Goal: Information Seeking & Learning: Learn about a topic

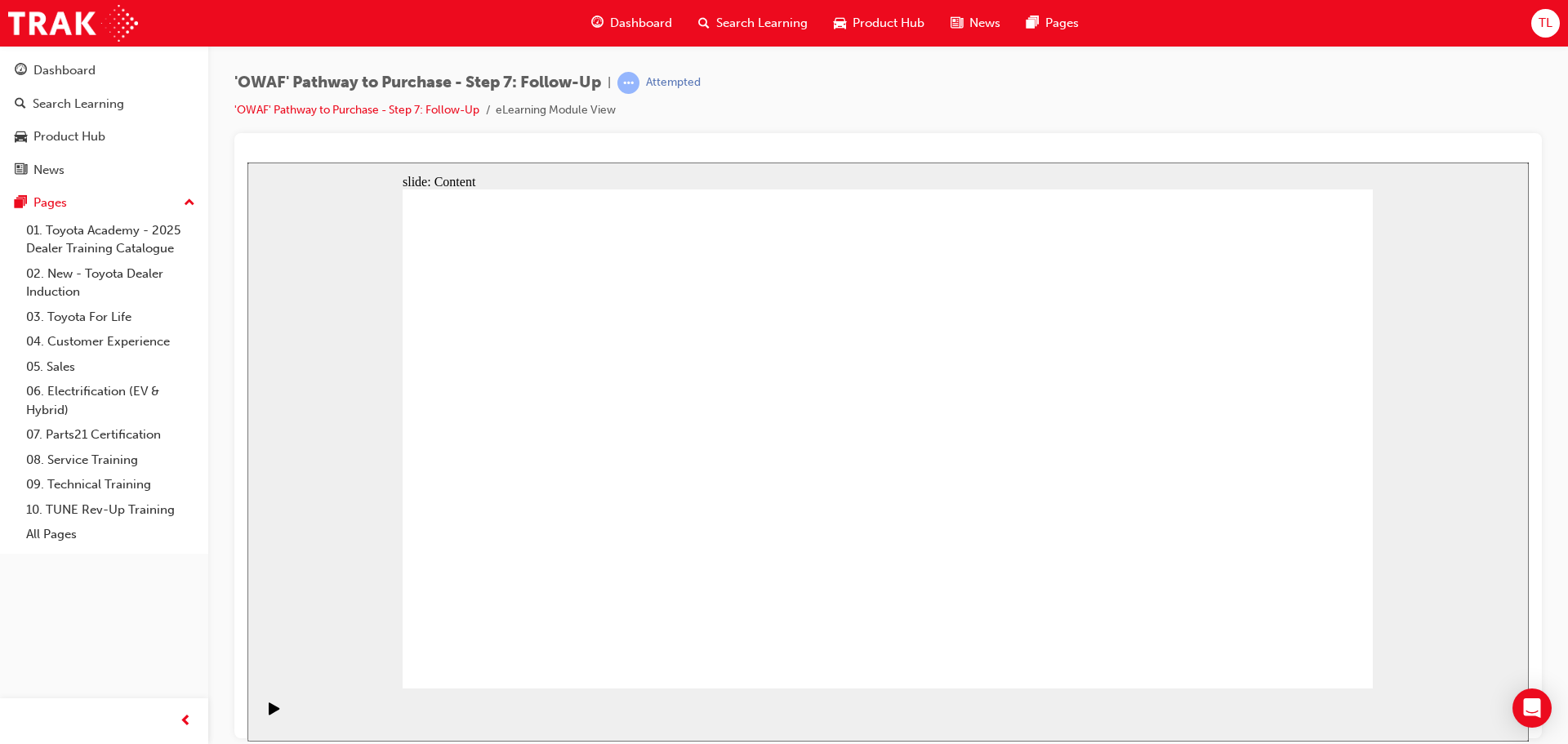
drag, startPoint x: 707, startPoint y: 560, endPoint x: 821, endPoint y: 583, distance: 116.3
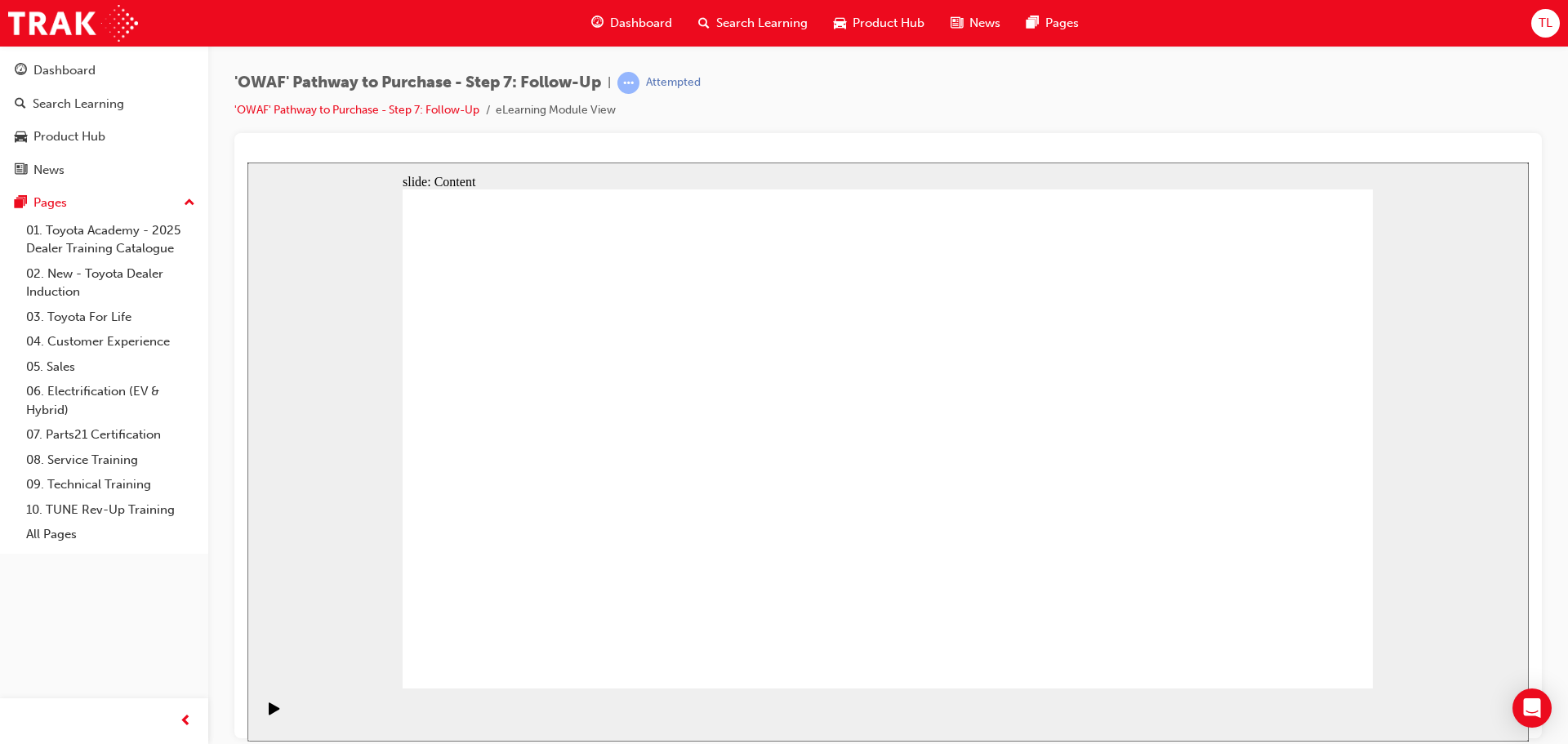
drag, startPoint x: 1066, startPoint y: 336, endPoint x: 1018, endPoint y: 336, distance: 48.0
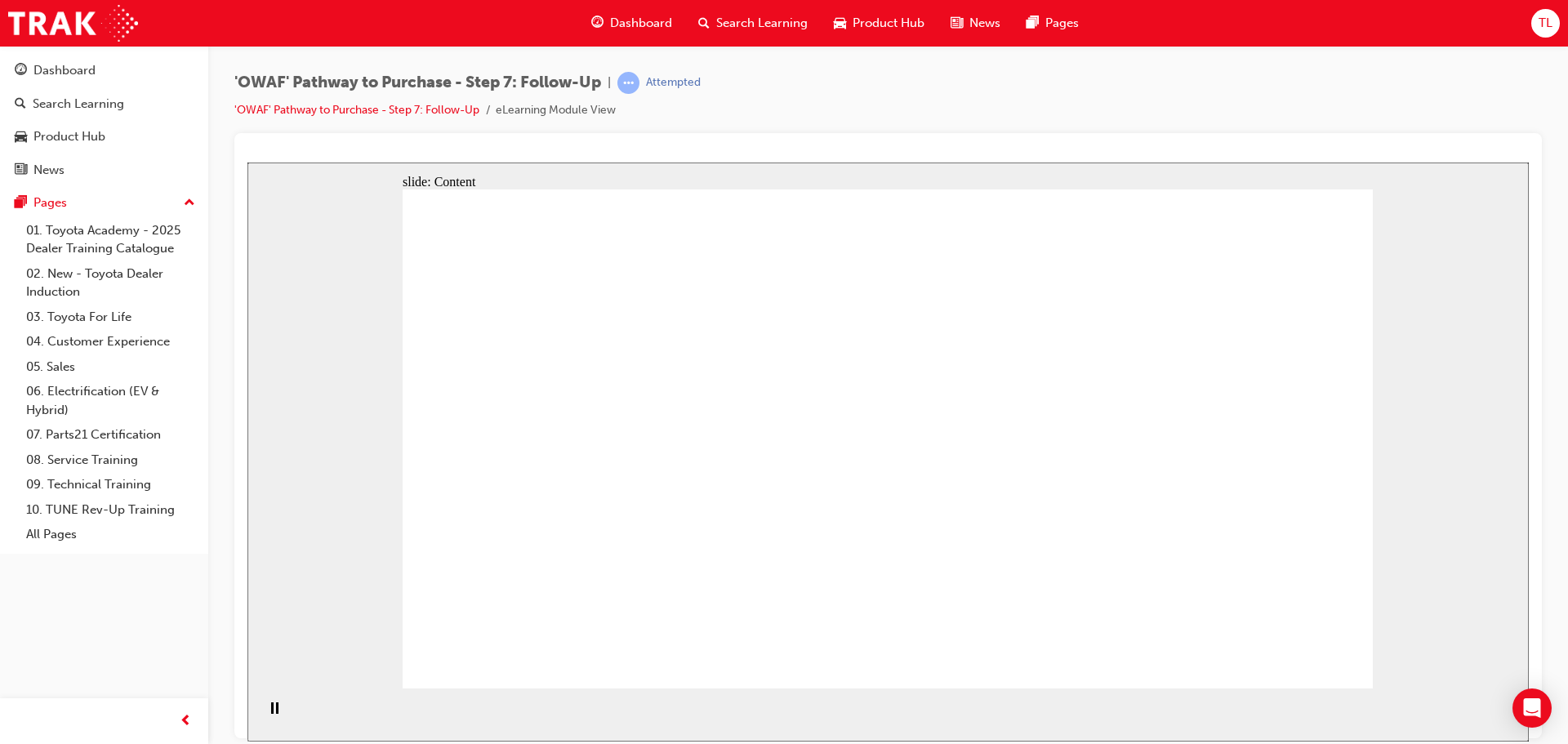
drag, startPoint x: 1044, startPoint y: 338, endPoint x: 1075, endPoint y: 338, distance: 31.0
drag, startPoint x: 1140, startPoint y: 343, endPoint x: 1245, endPoint y: 314, distance: 108.9
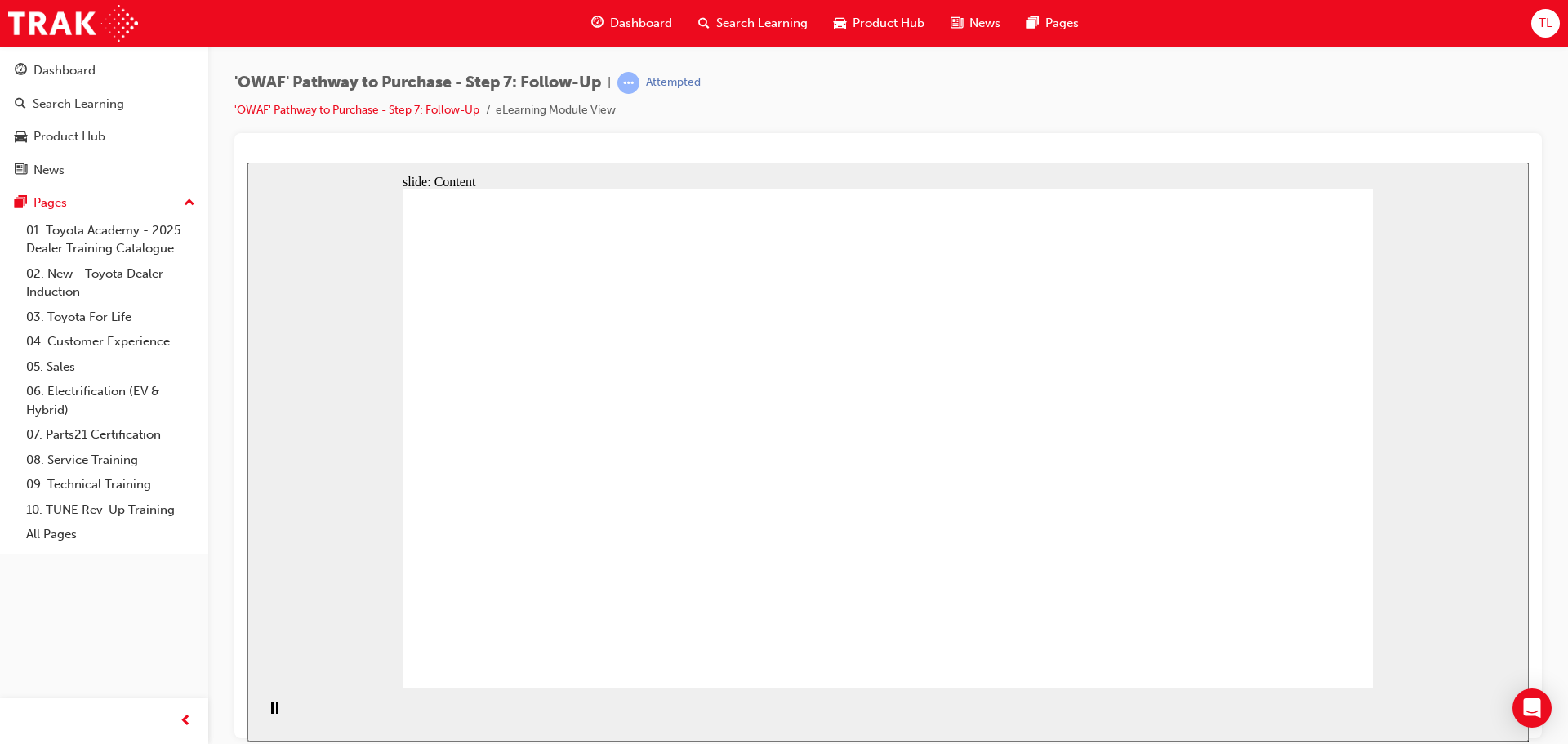
drag, startPoint x: 1158, startPoint y: 327, endPoint x: 1116, endPoint y: 317, distance: 43.2
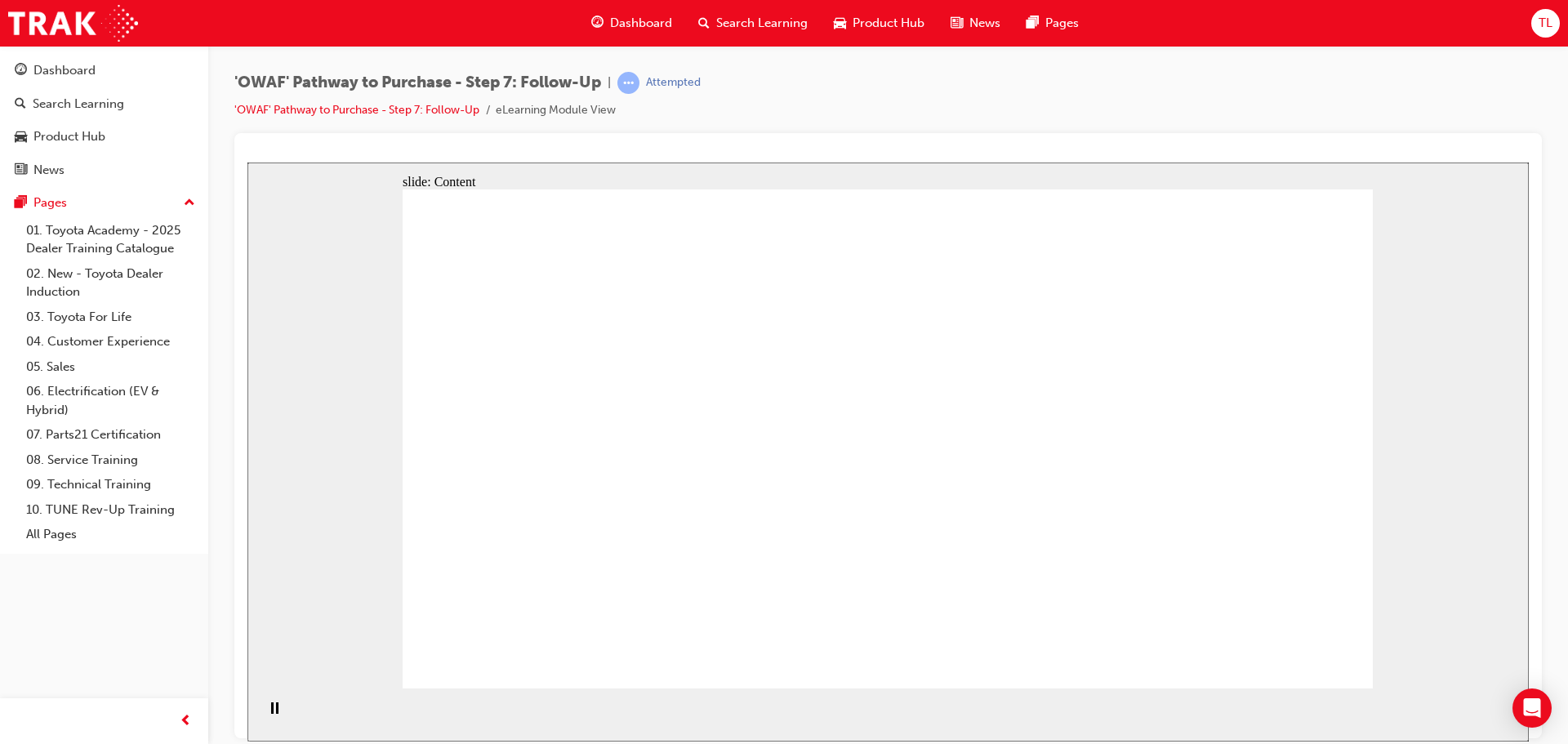
drag, startPoint x: 932, startPoint y: 513, endPoint x: 962, endPoint y: 508, distance: 30.4
drag, startPoint x: 962, startPoint y: 508, endPoint x: 1076, endPoint y: 528, distance: 115.7
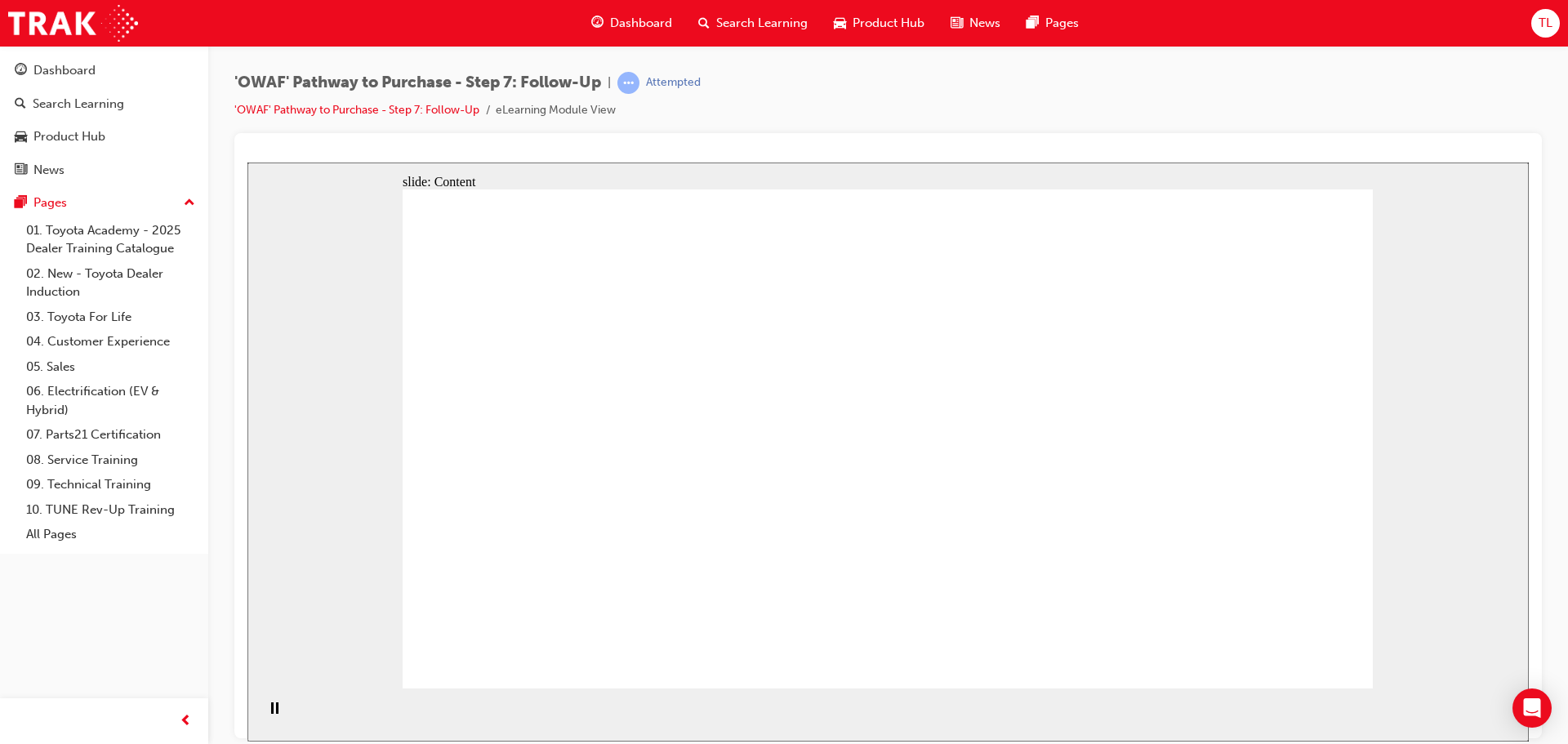
drag, startPoint x: 1076, startPoint y: 528, endPoint x: 1131, endPoint y: 526, distance: 55.0
drag, startPoint x: 1143, startPoint y: 530, endPoint x: 1208, endPoint y: 550, distance: 68.0
drag, startPoint x: 1208, startPoint y: 550, endPoint x: 1220, endPoint y: 557, distance: 13.9
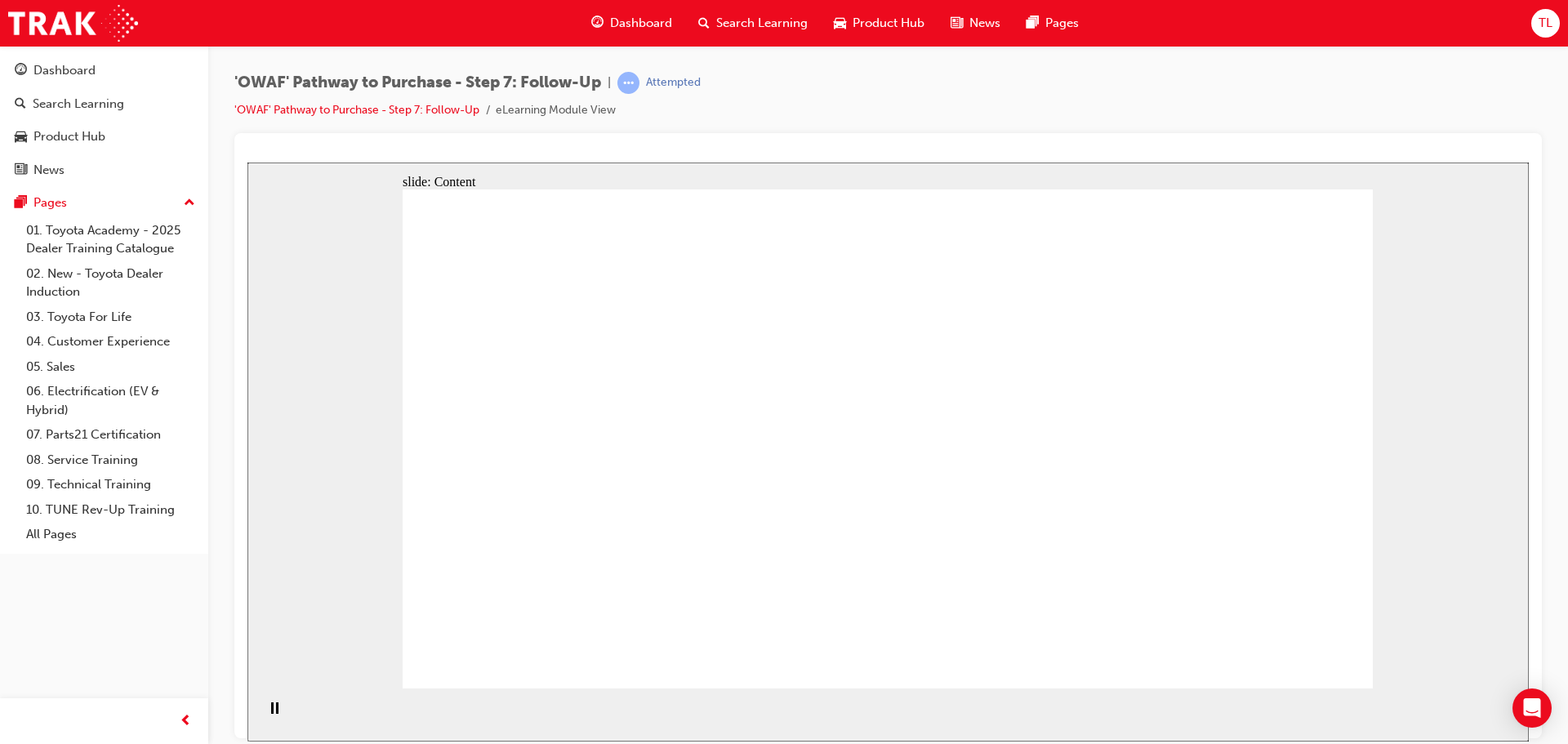
drag, startPoint x: 1208, startPoint y: 527, endPoint x: 1226, endPoint y: 528, distance: 18.0
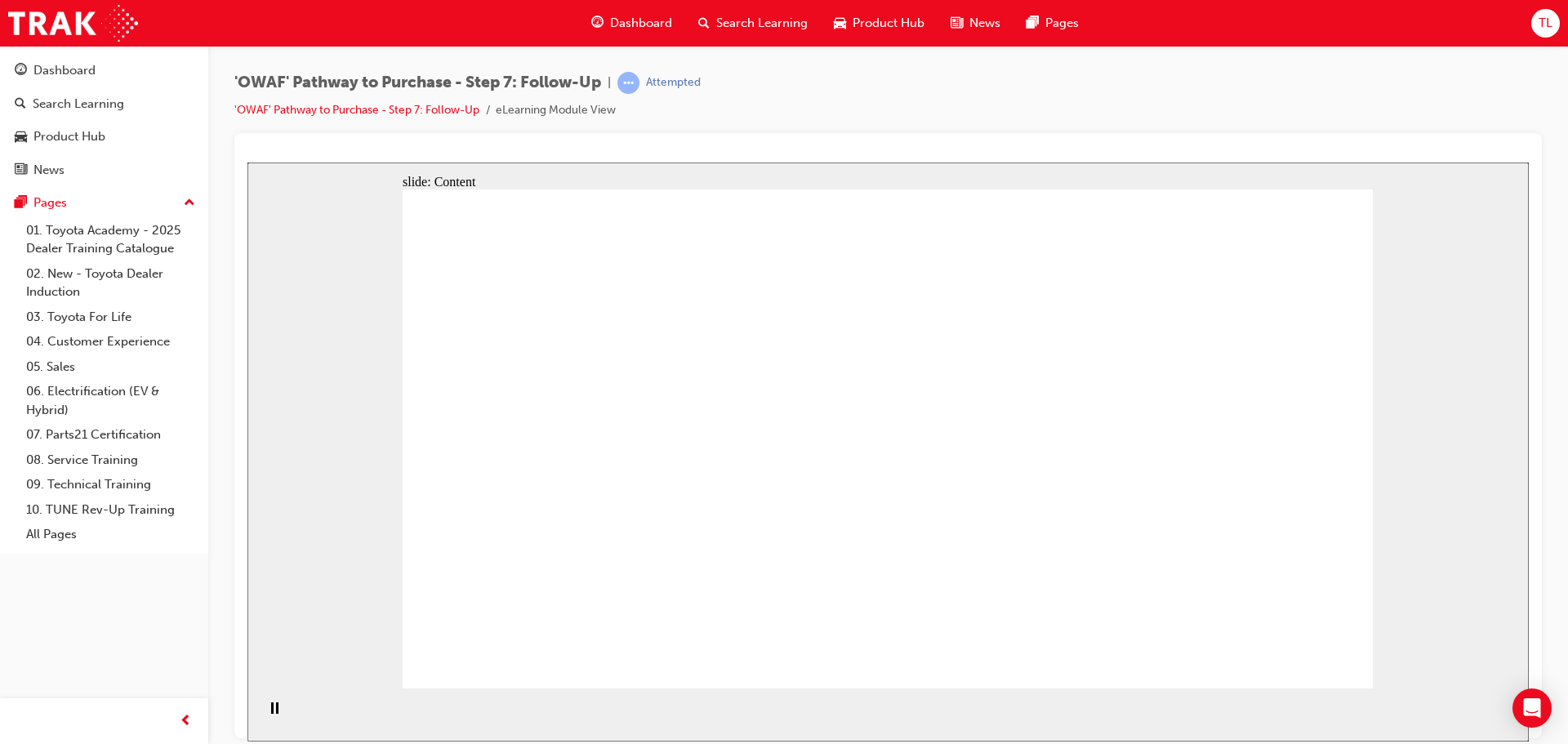
drag, startPoint x: 1105, startPoint y: 529, endPoint x: 1055, endPoint y: 529, distance: 50.0
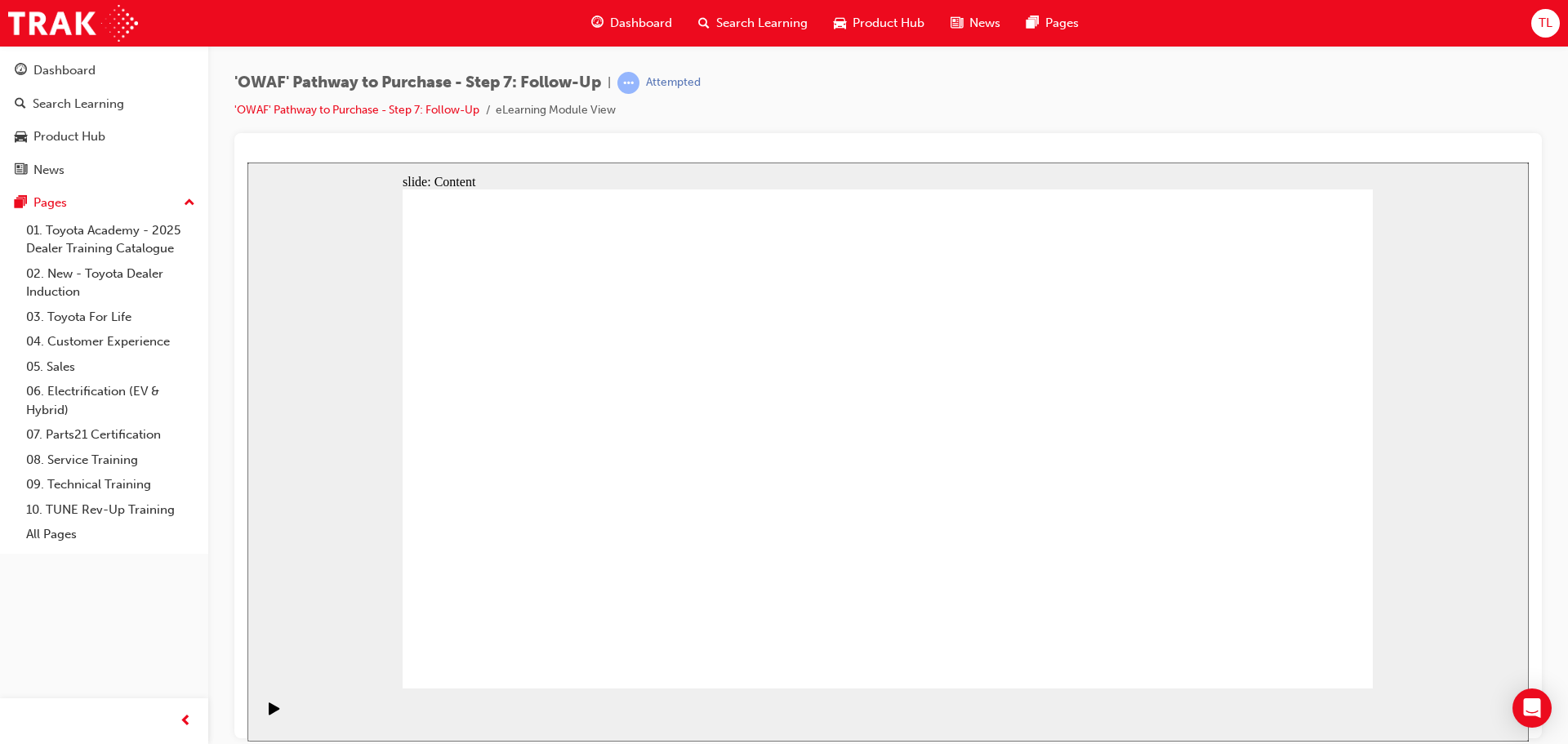
drag, startPoint x: 1169, startPoint y: 261, endPoint x: 902, endPoint y: 345, distance: 279.9
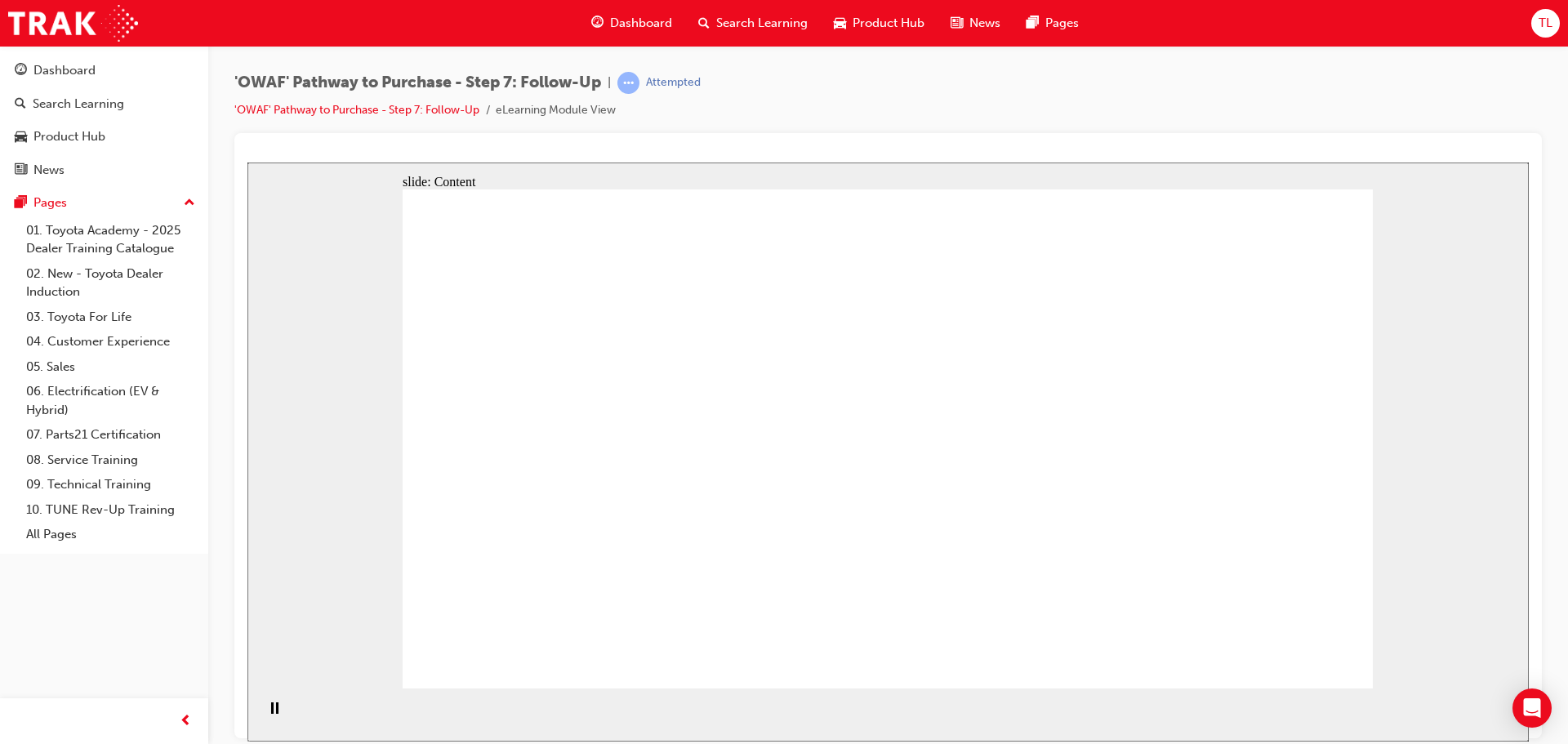
drag, startPoint x: 1221, startPoint y: 348, endPoint x: 768, endPoint y: 353, distance: 453.0
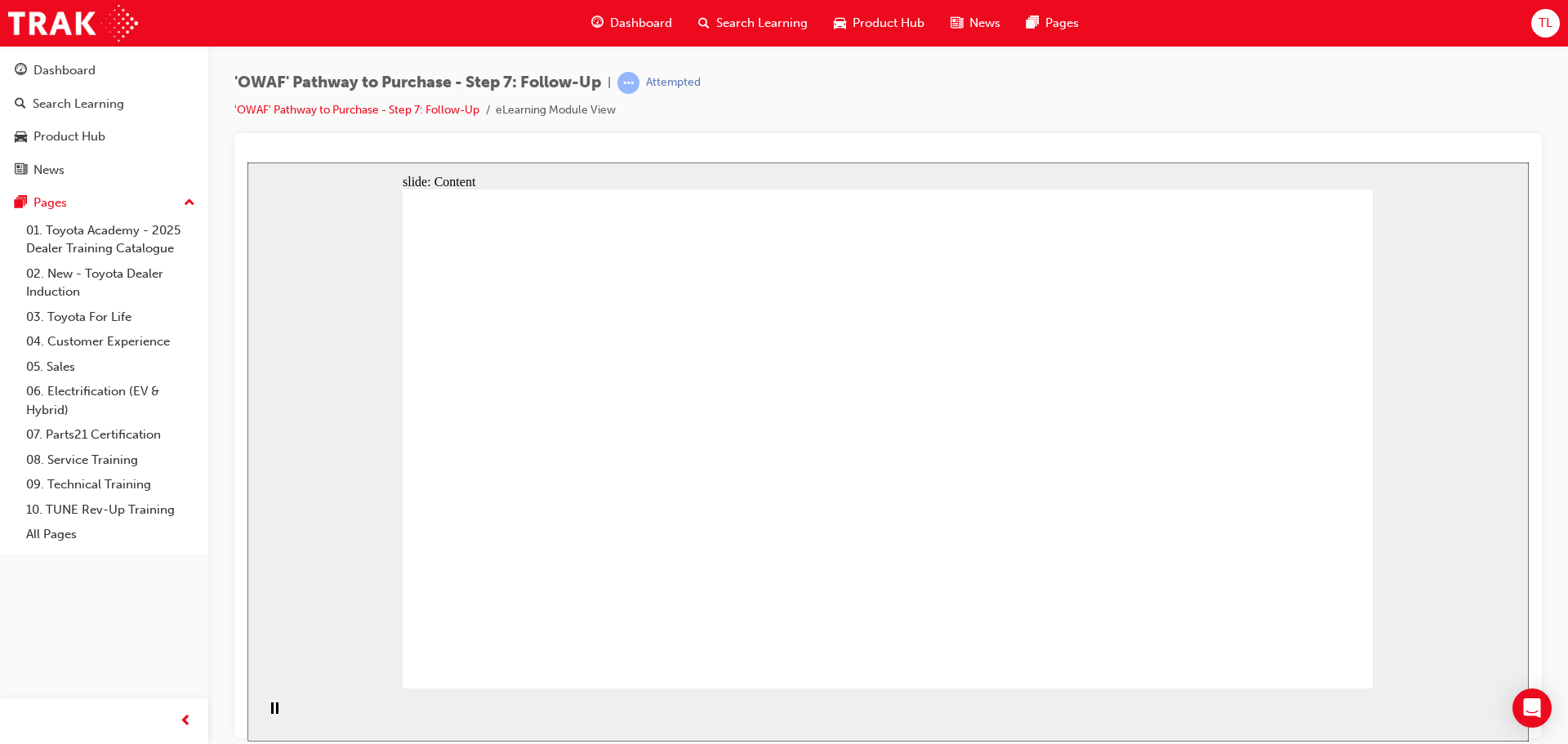
drag, startPoint x: 920, startPoint y: 253, endPoint x: 1169, endPoint y: 234, distance: 249.7
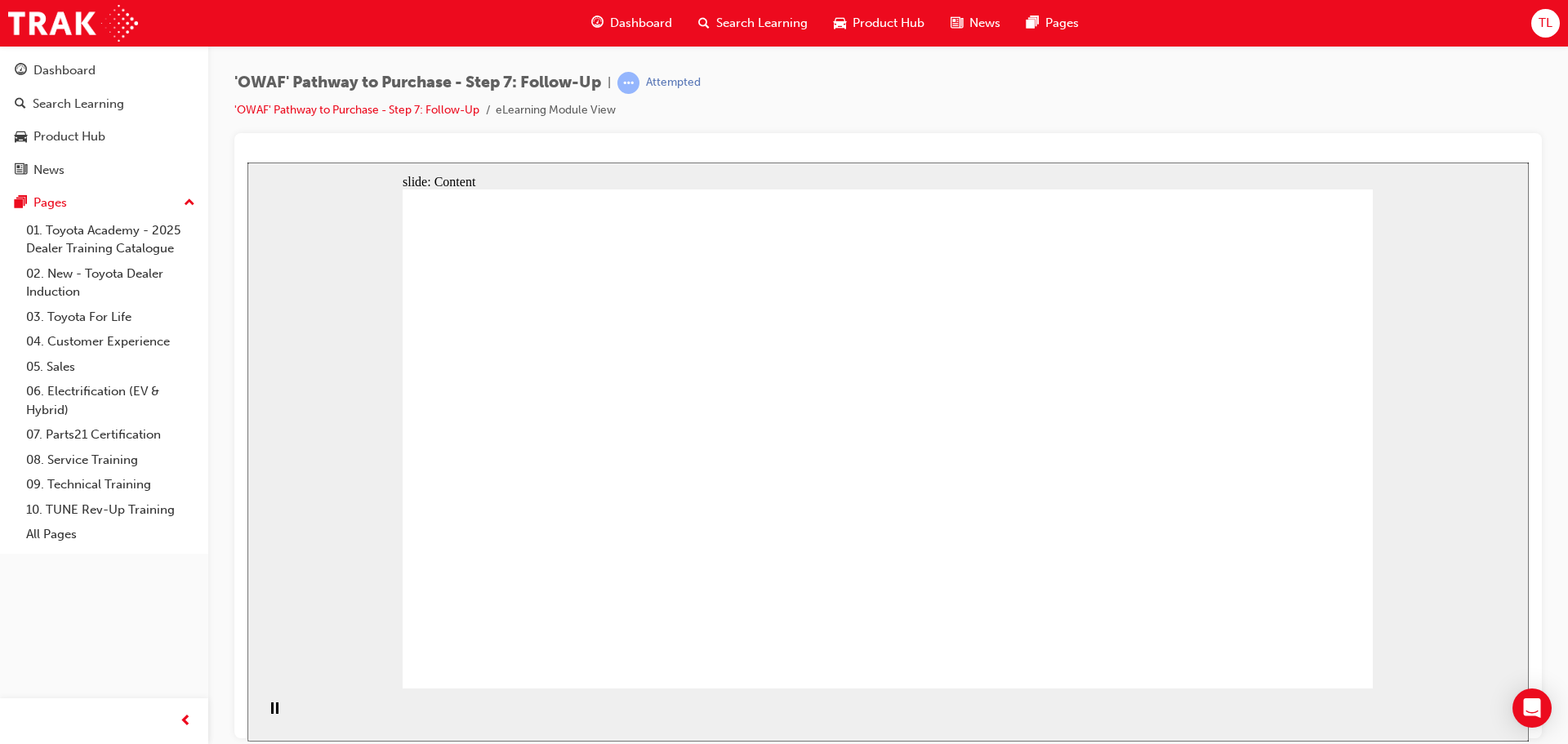
drag, startPoint x: 1306, startPoint y: 381, endPoint x: 1282, endPoint y: 378, distance: 24.2
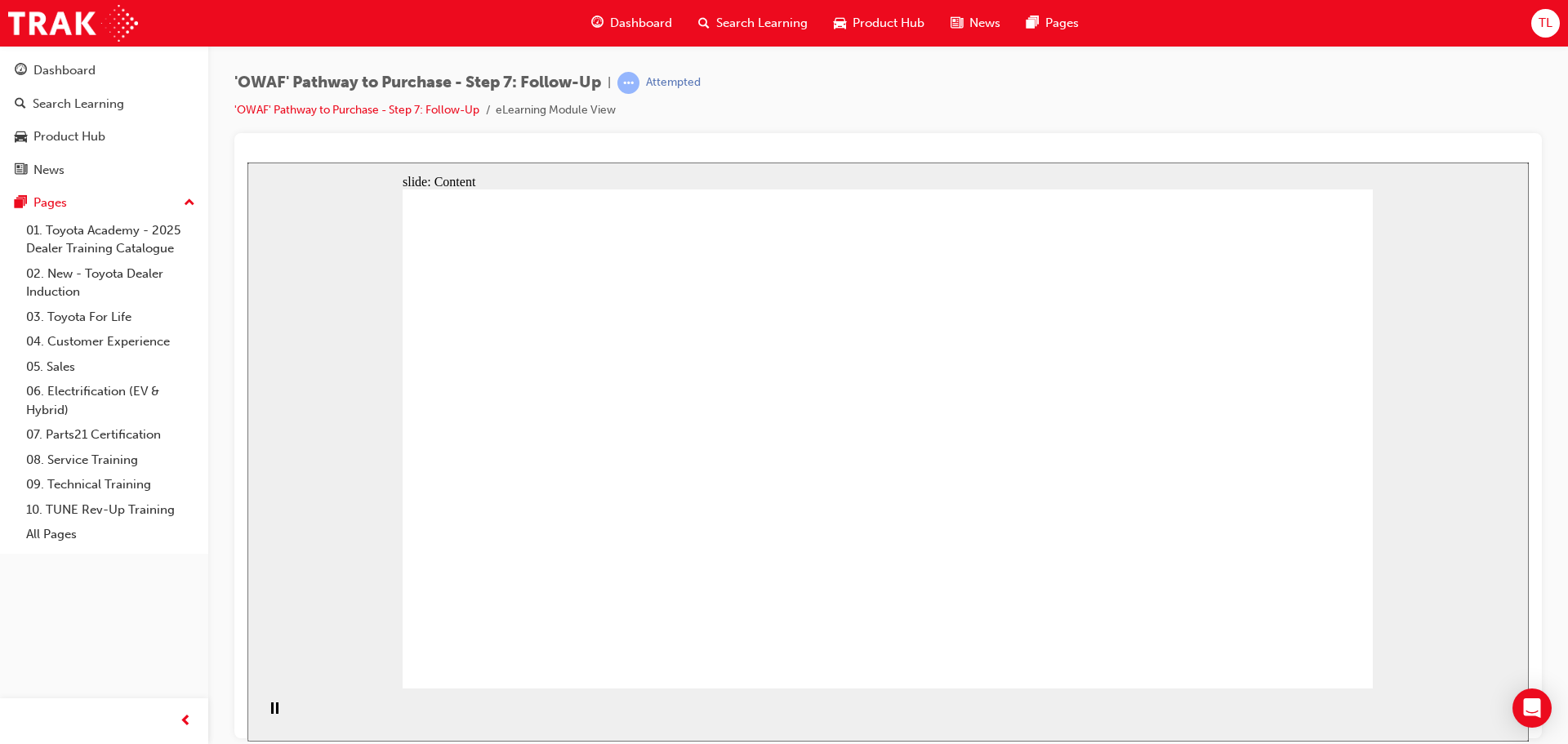
drag, startPoint x: 923, startPoint y: 277, endPoint x: 1170, endPoint y: 258, distance: 247.7
drag, startPoint x: 1201, startPoint y: 255, endPoint x: 982, endPoint y: 308, distance: 225.3
drag, startPoint x: 875, startPoint y: 341, endPoint x: 949, endPoint y: 338, distance: 74.1
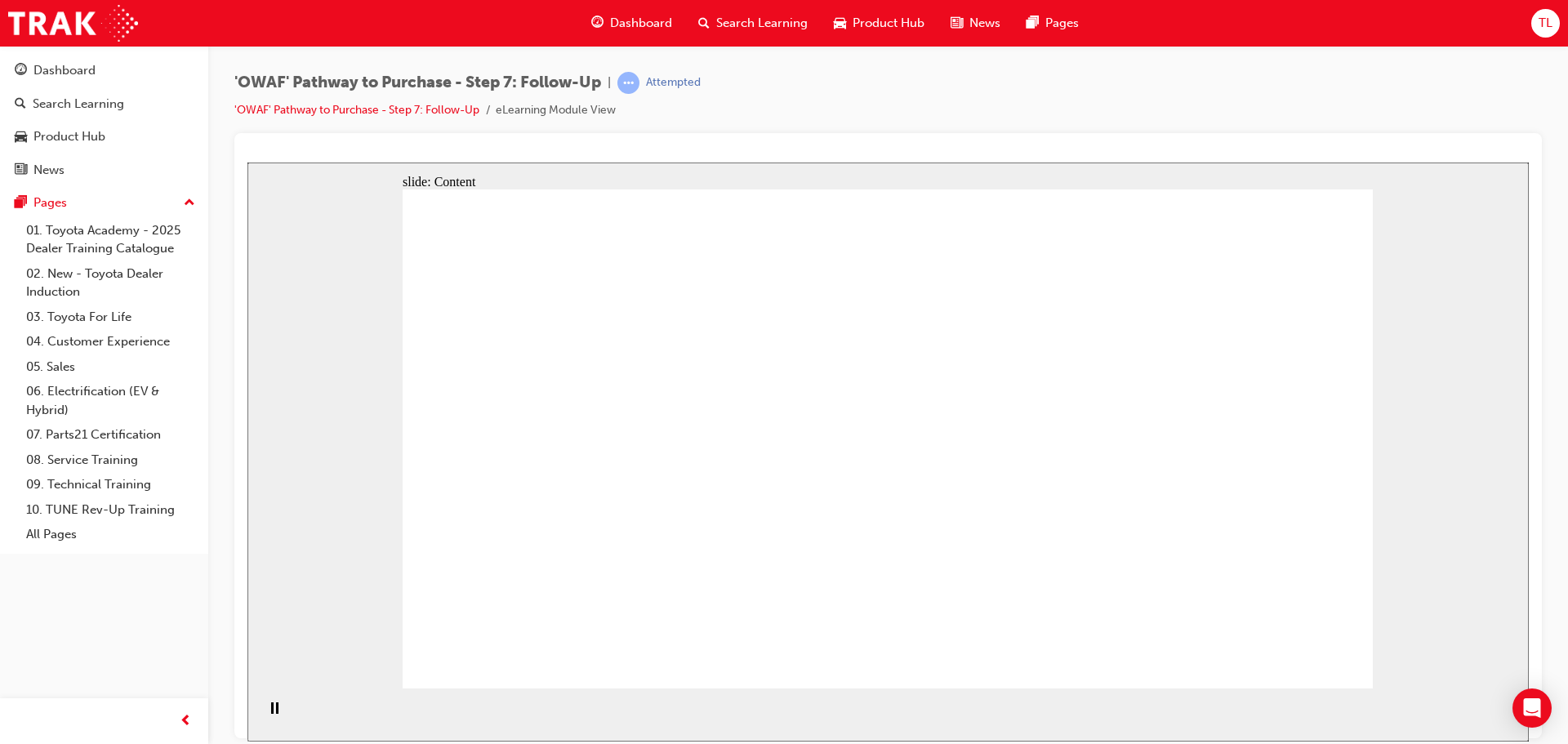
drag, startPoint x: 926, startPoint y: 272, endPoint x: 1208, endPoint y: 233, distance: 284.7
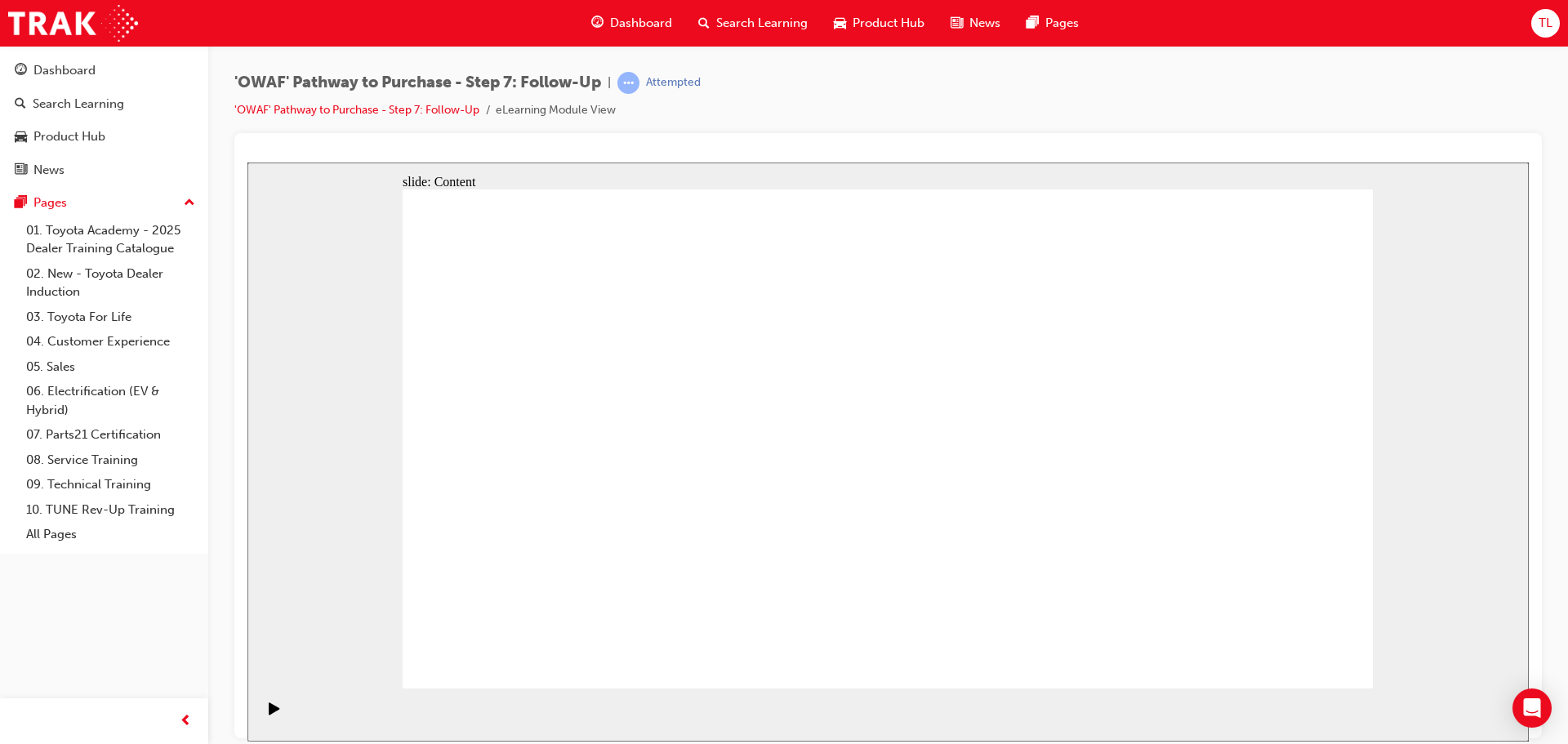
drag, startPoint x: 934, startPoint y: 373, endPoint x: 928, endPoint y: 368, distance: 7.8
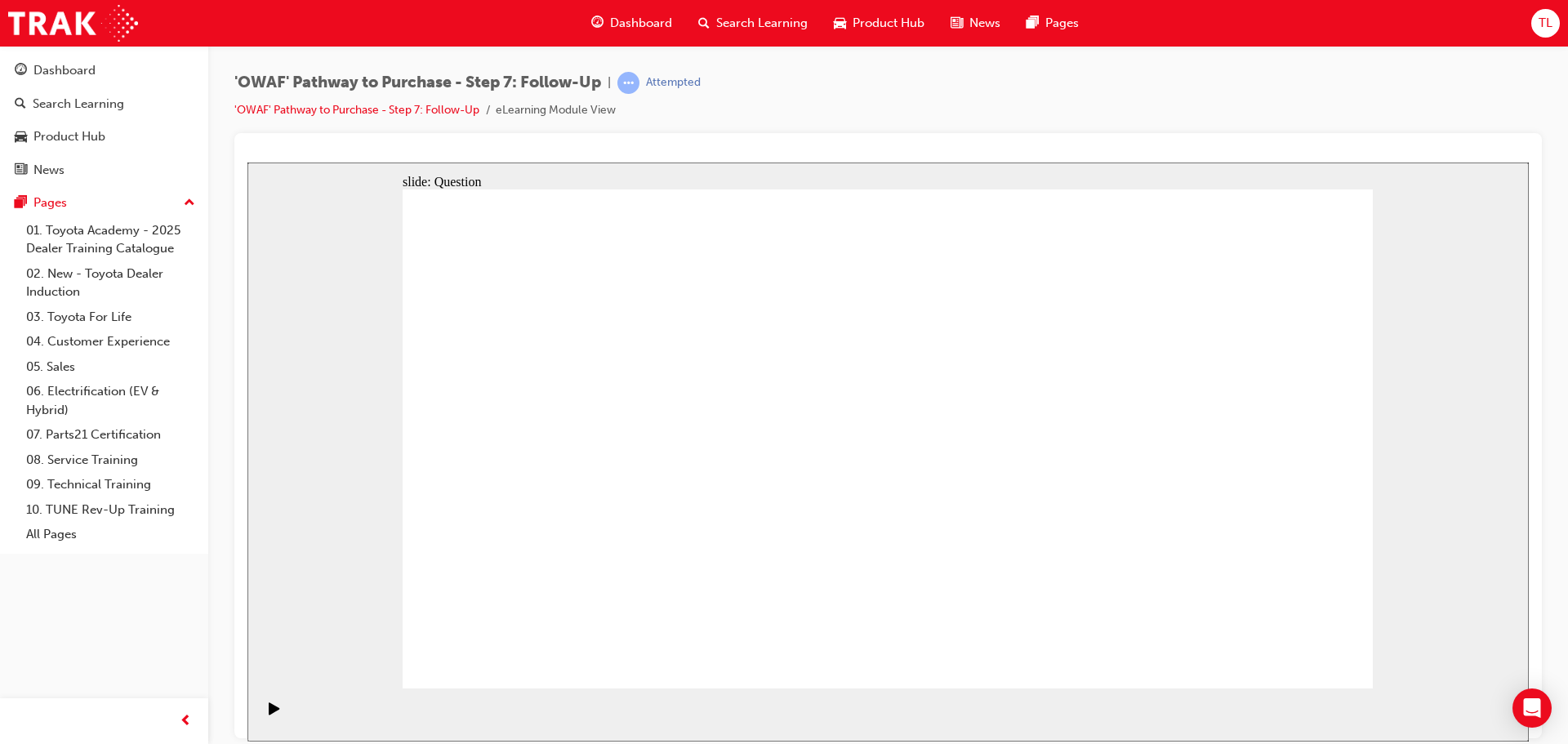
radio input "true"
drag, startPoint x: 754, startPoint y: 577, endPoint x: 923, endPoint y: 393, distance: 249.8
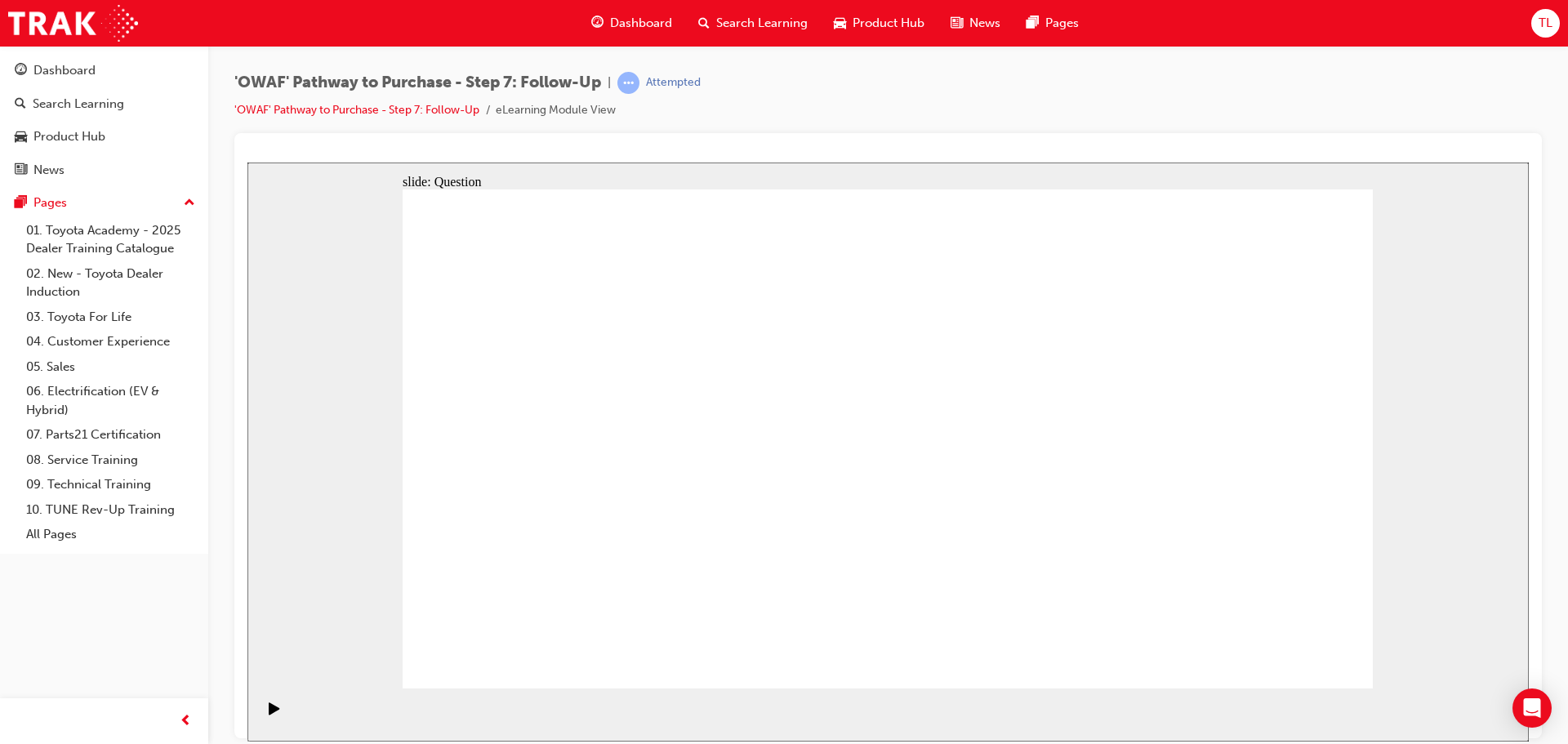
drag, startPoint x: 905, startPoint y: 618, endPoint x: 693, endPoint y: 427, distance: 285.4
drag, startPoint x: 736, startPoint y: 601, endPoint x: 759, endPoint y: 473, distance: 130.0
drag, startPoint x: 720, startPoint y: 489, endPoint x: 844, endPoint y: 633, distance: 190.0
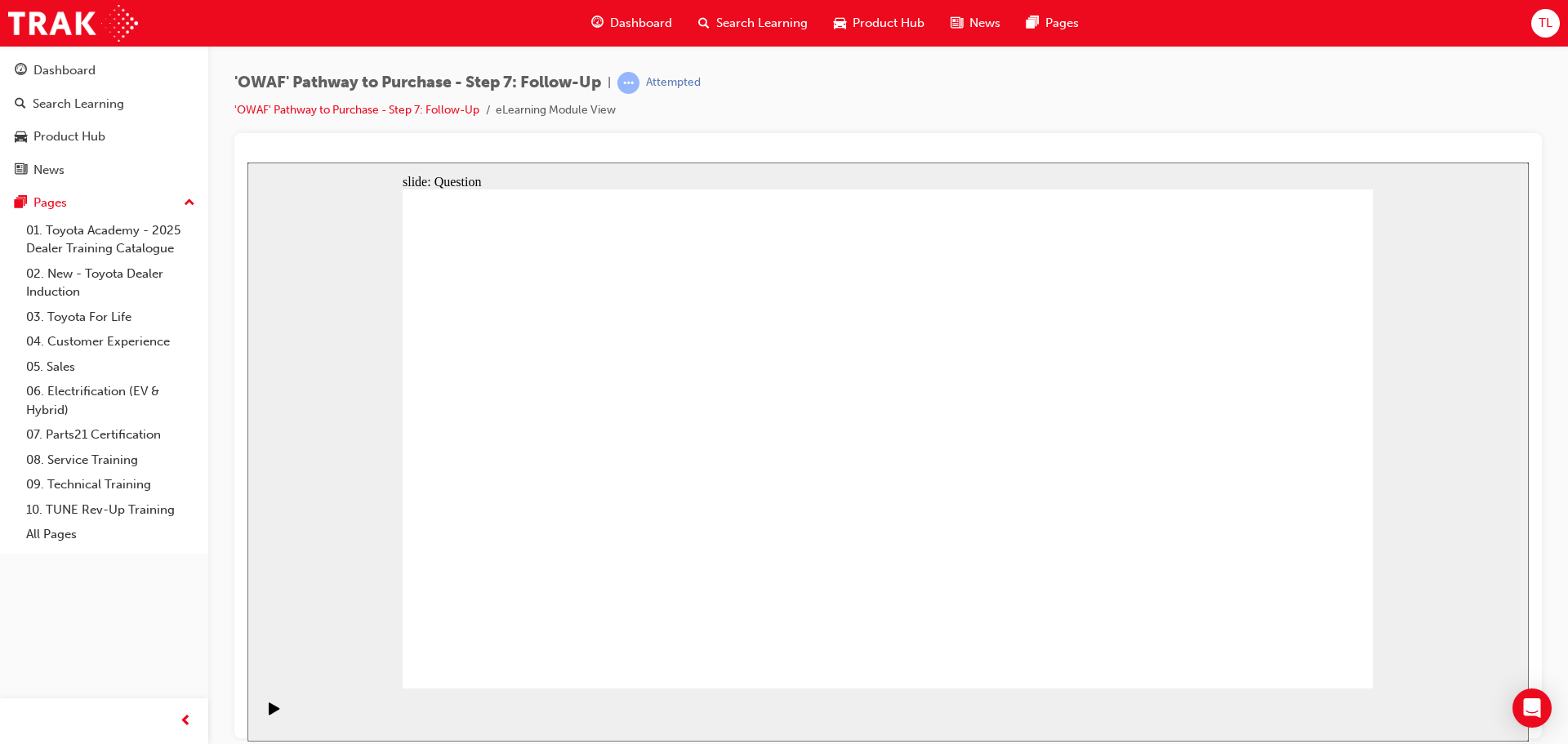
drag, startPoint x: 1050, startPoint y: 574, endPoint x: 716, endPoint y: 484, distance: 345.9
radio input "true"
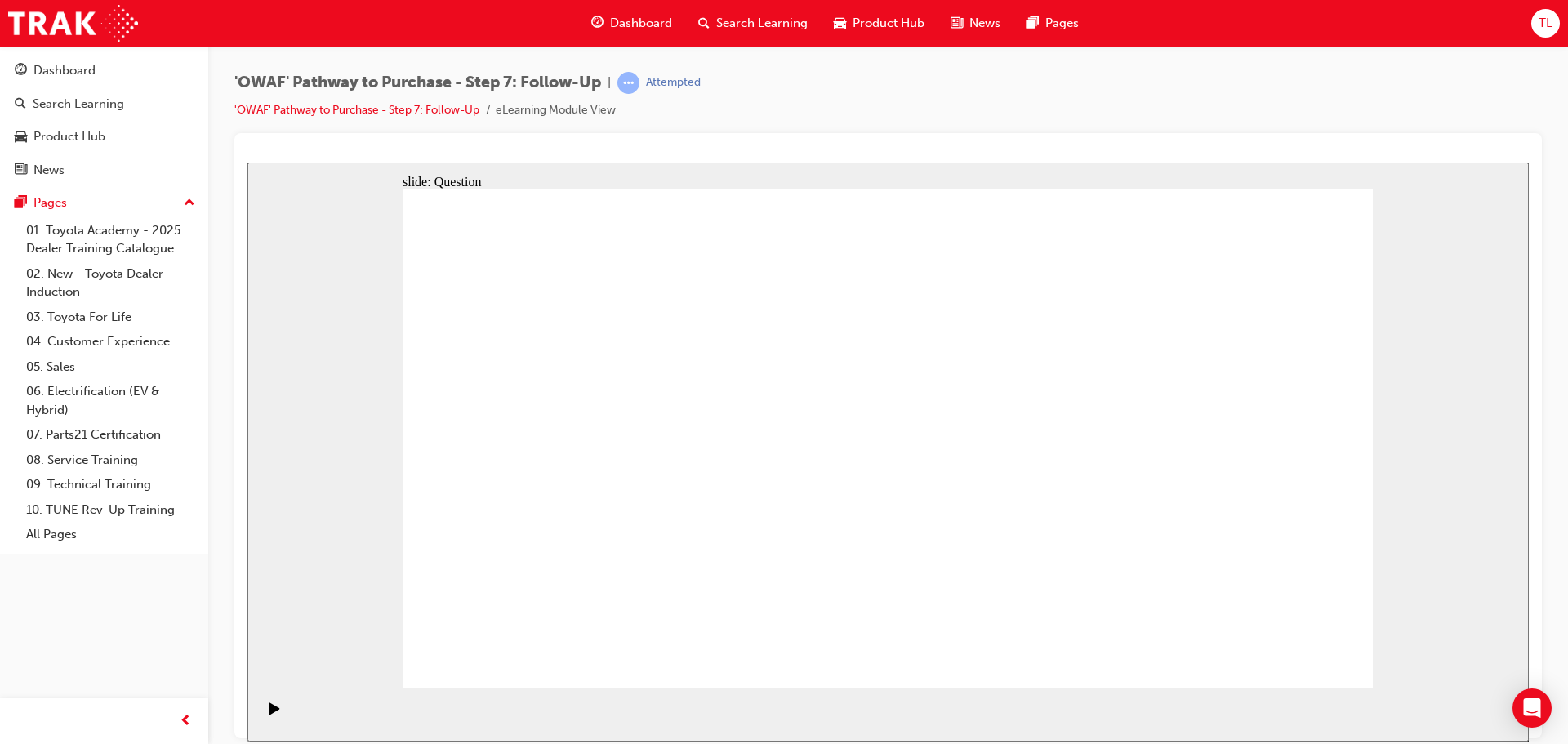
drag, startPoint x: 913, startPoint y: 543, endPoint x: 898, endPoint y: 529, distance: 20.5
radio input "true"
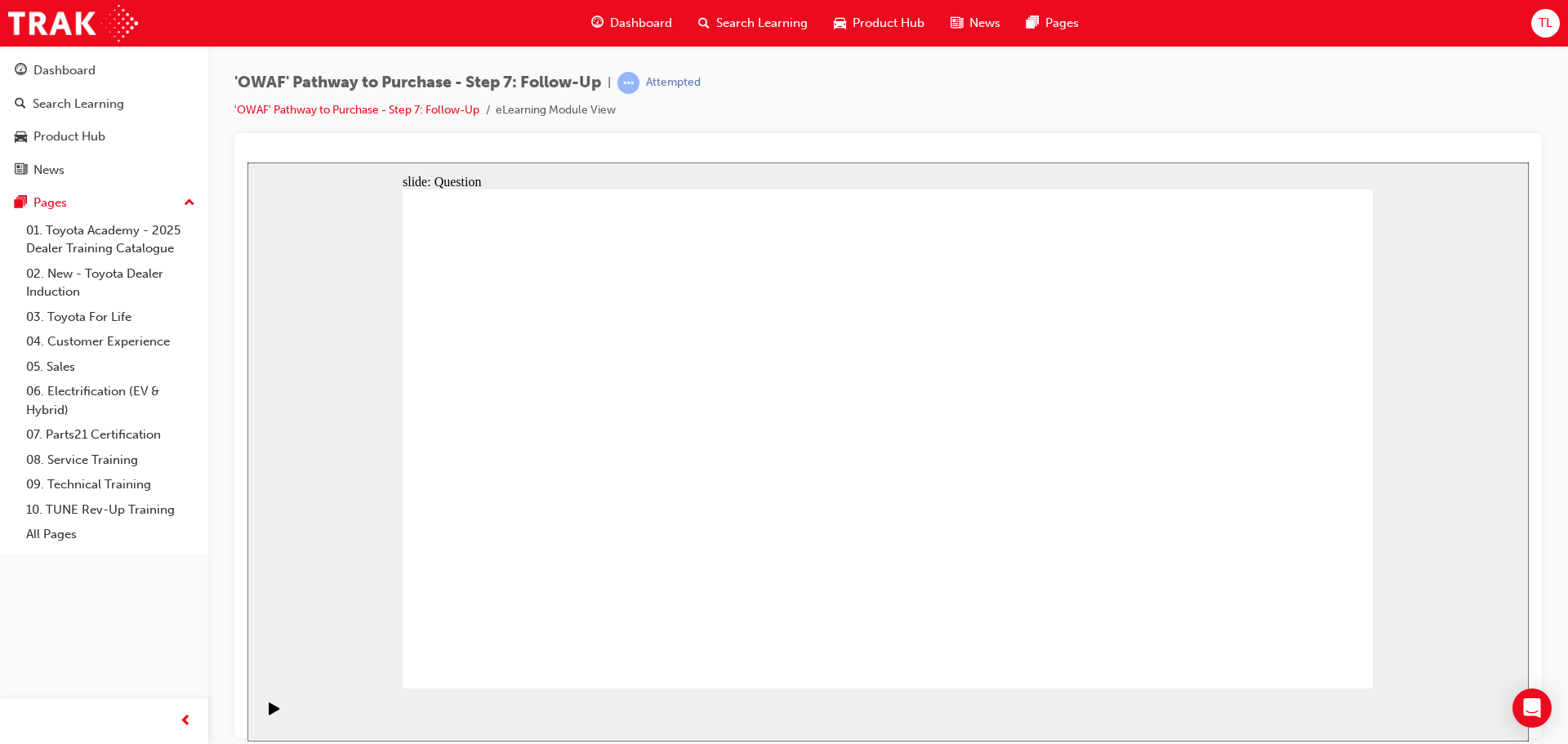
radio input "true"
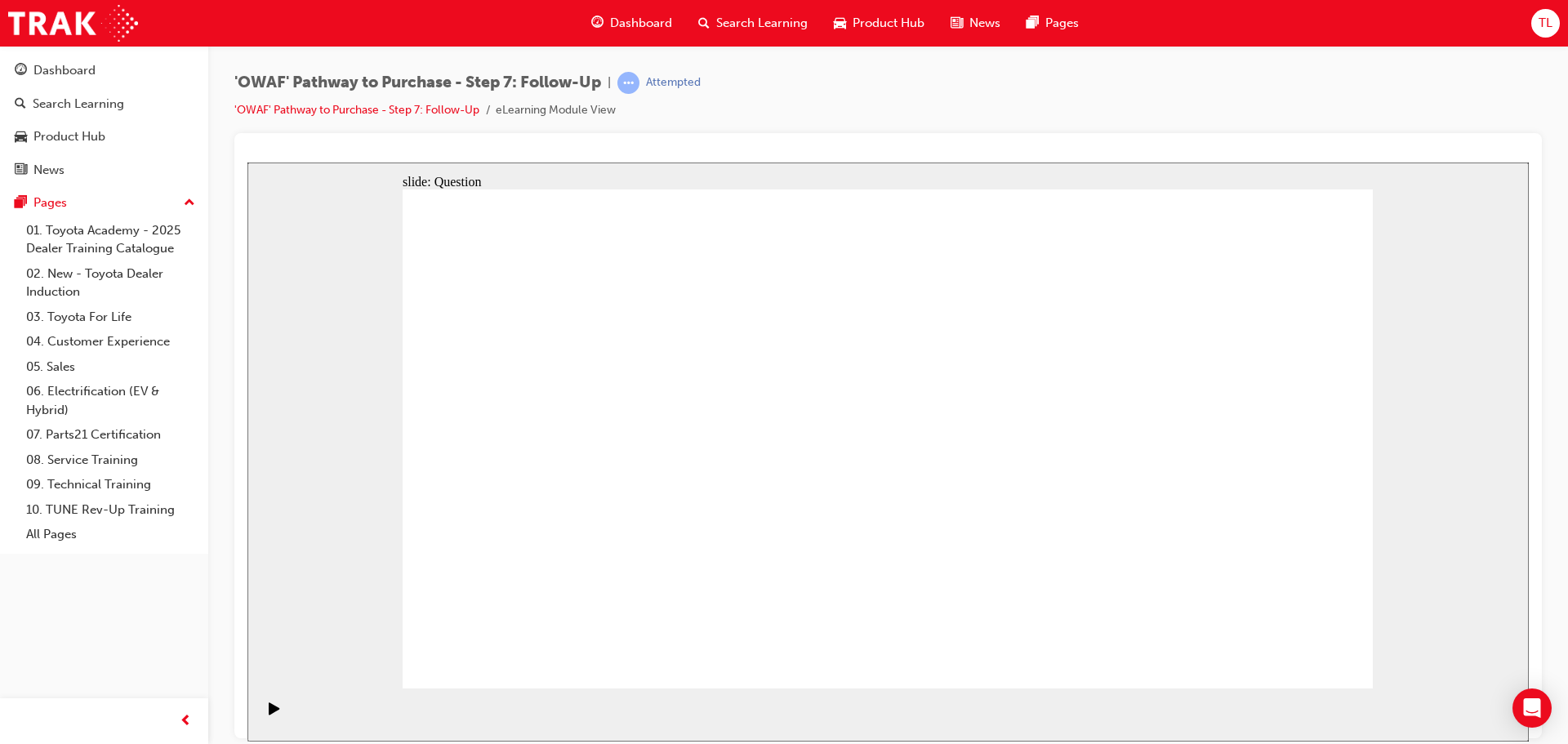
click at [62, 71] on div "Dashboard" at bounding box center [64, 70] width 62 height 19
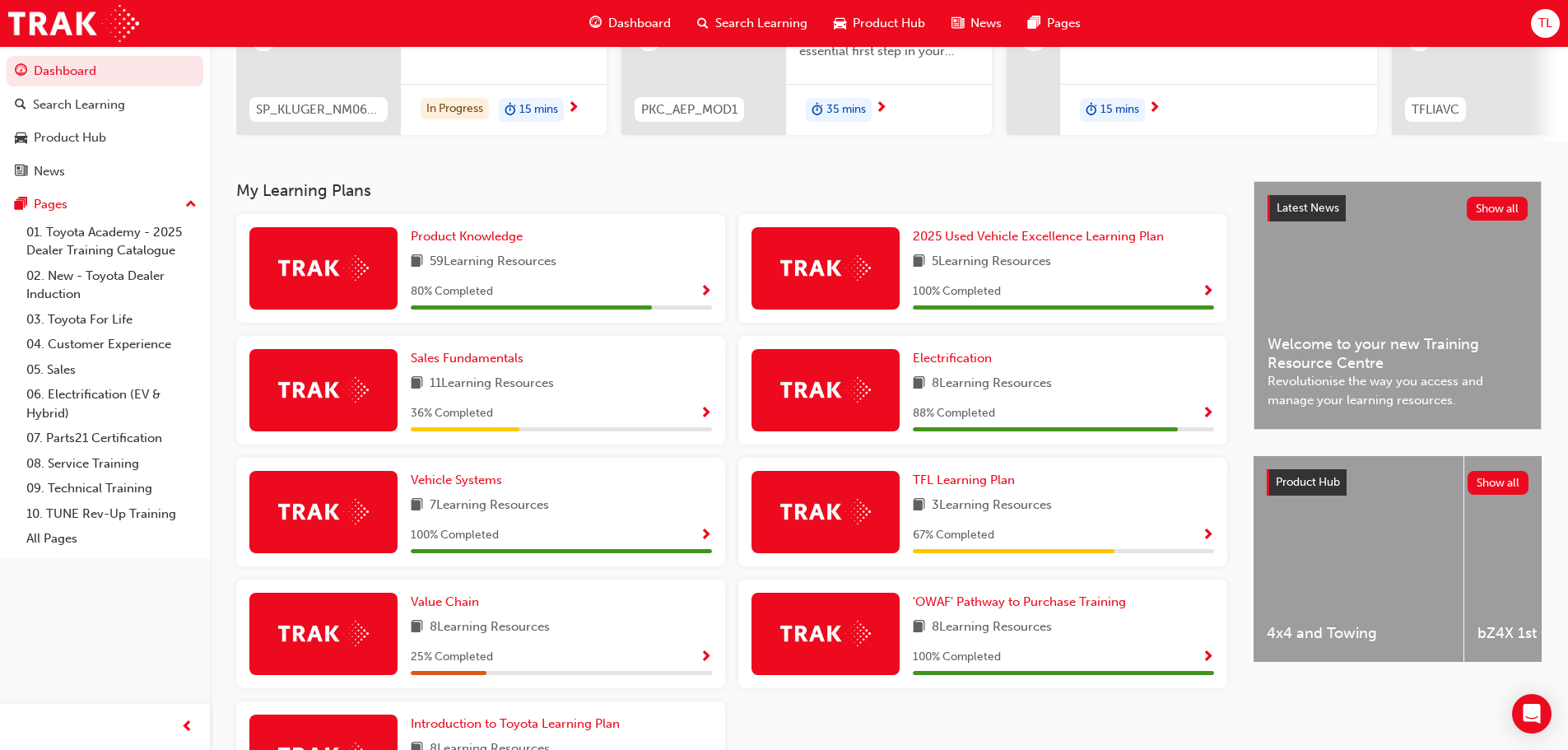
scroll to position [220, 0]
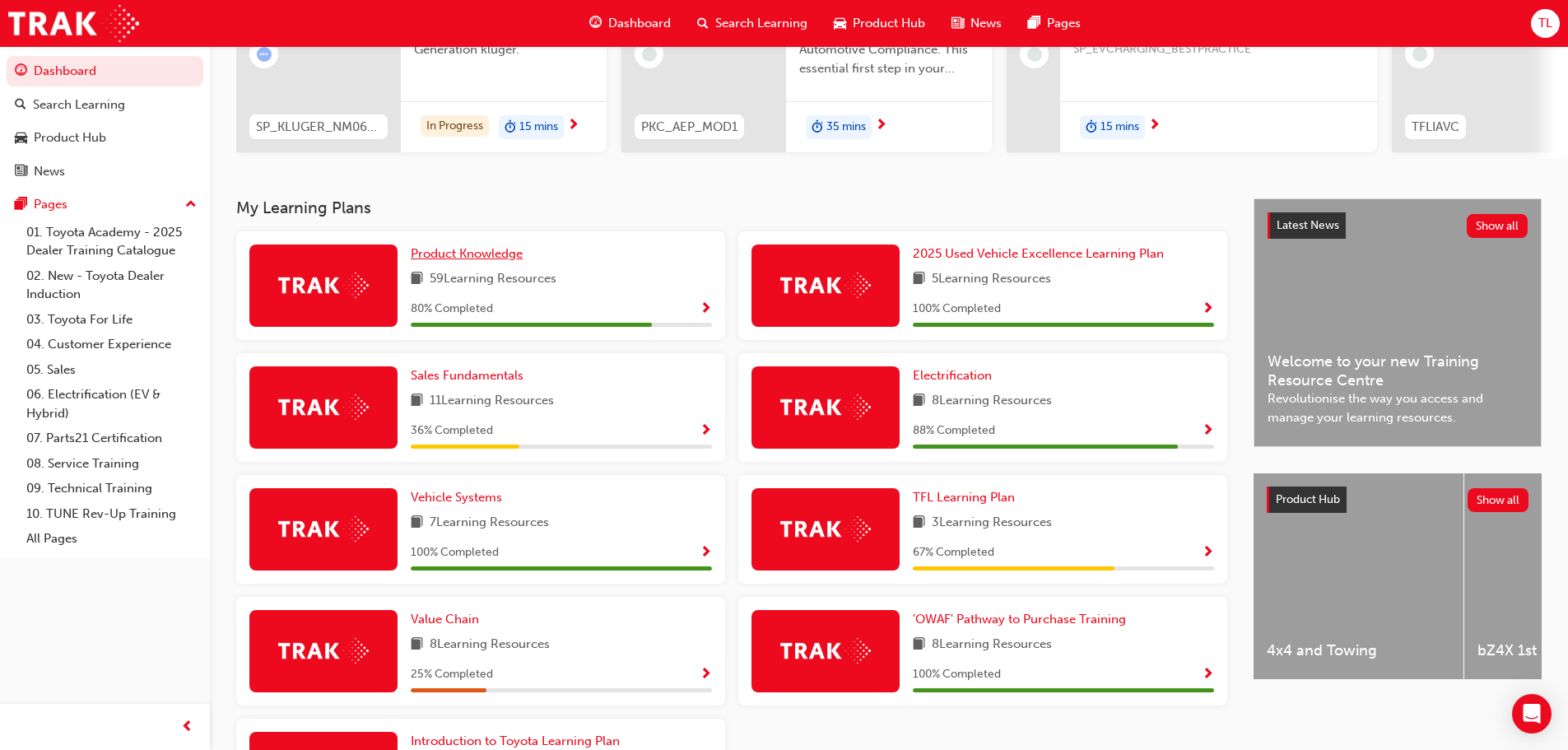
click at [490, 254] on span "Product Knowledge" at bounding box center [467, 253] width 112 height 15
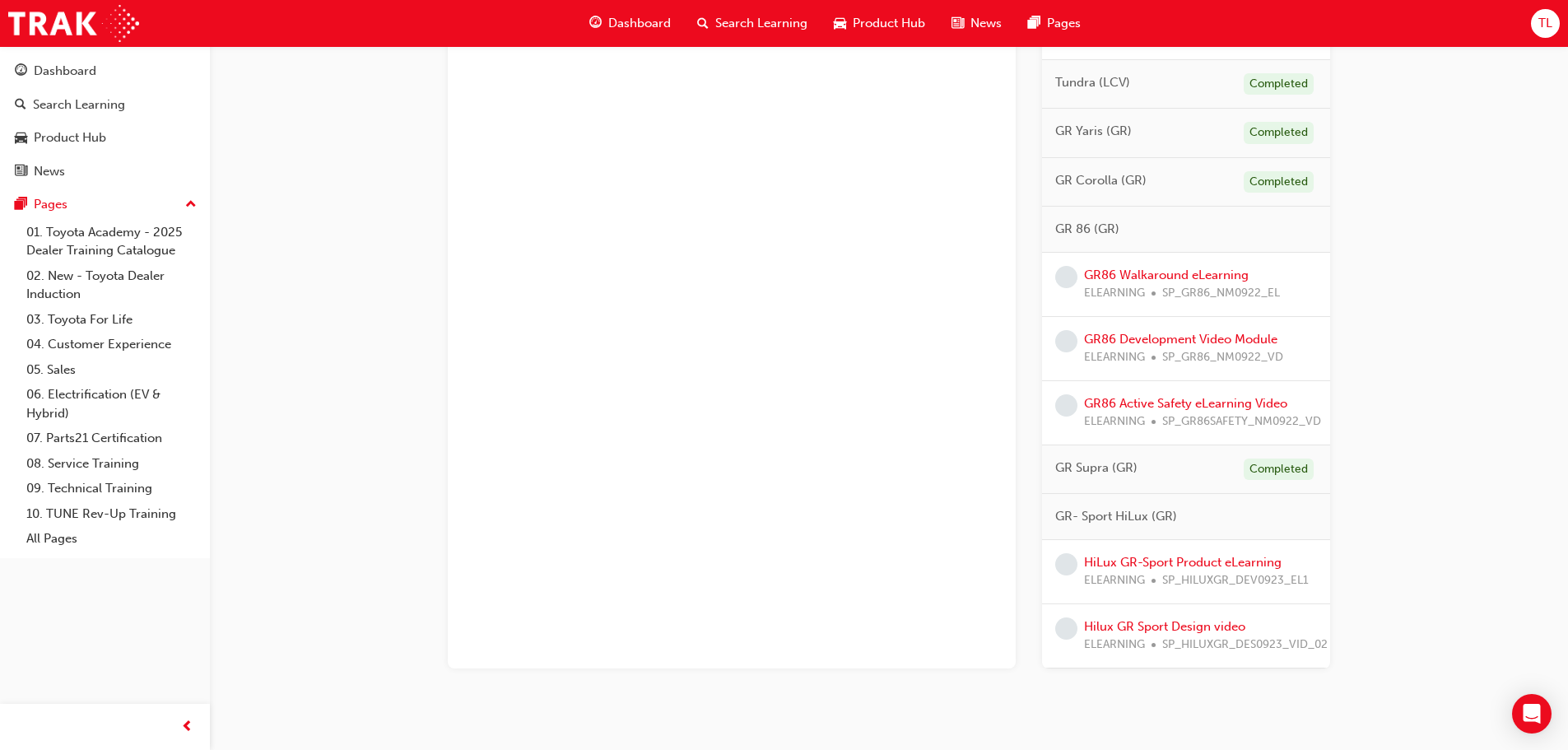
scroll to position [1482, 0]
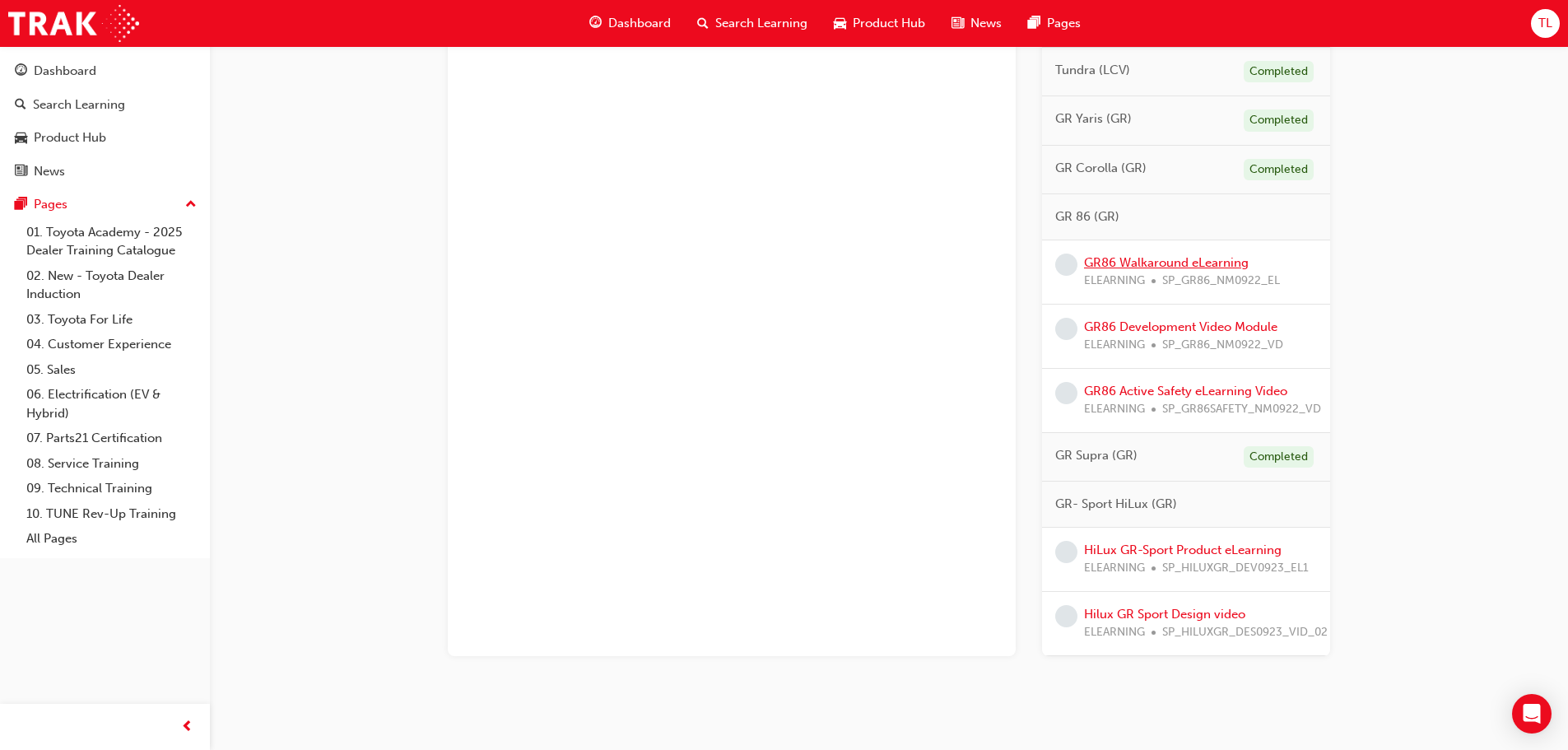
click at [1165, 270] on link "GR86 Walkaround eLearning" at bounding box center [1166, 262] width 164 height 15
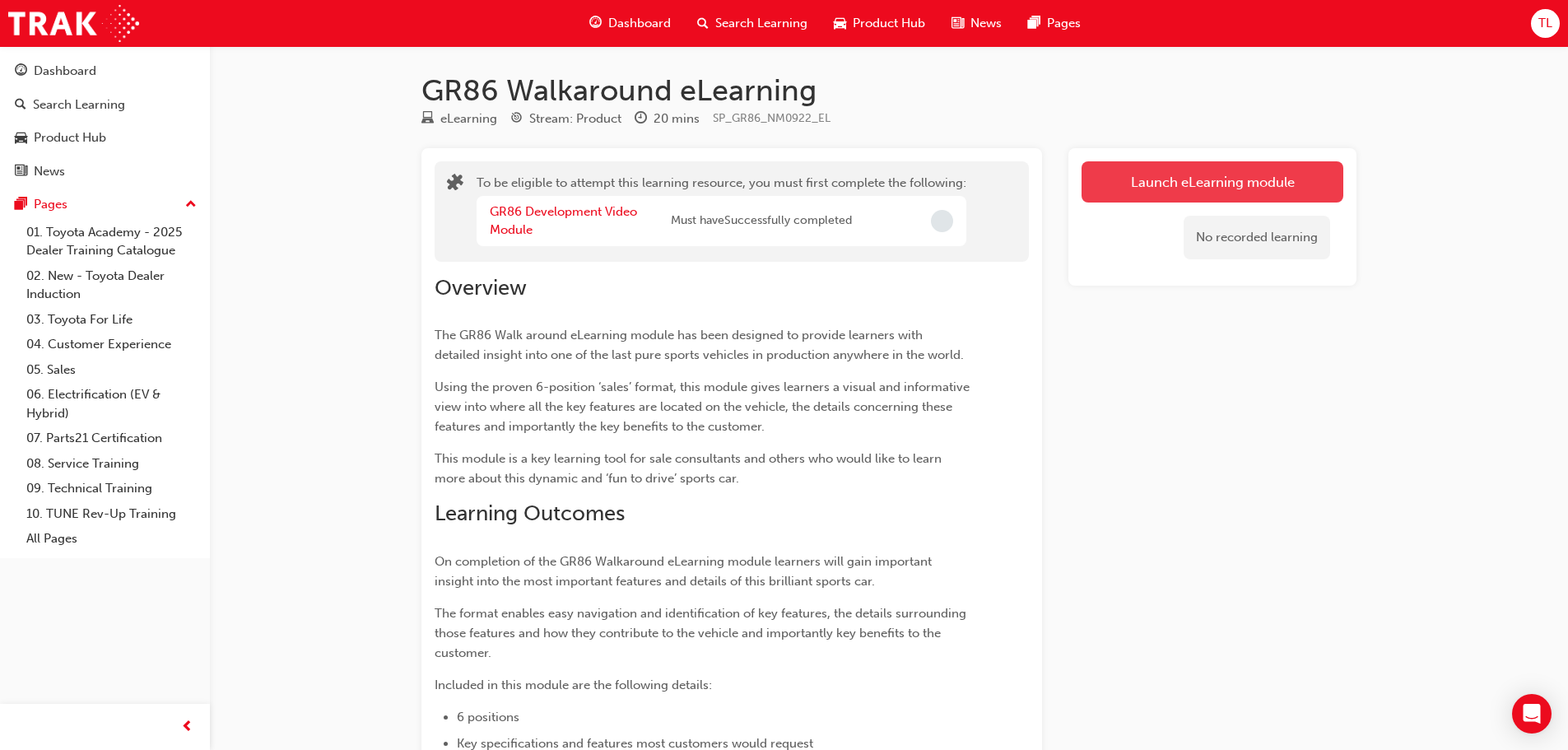
click at [1256, 183] on button "Launch eLearning module" at bounding box center [1212, 182] width 262 height 41
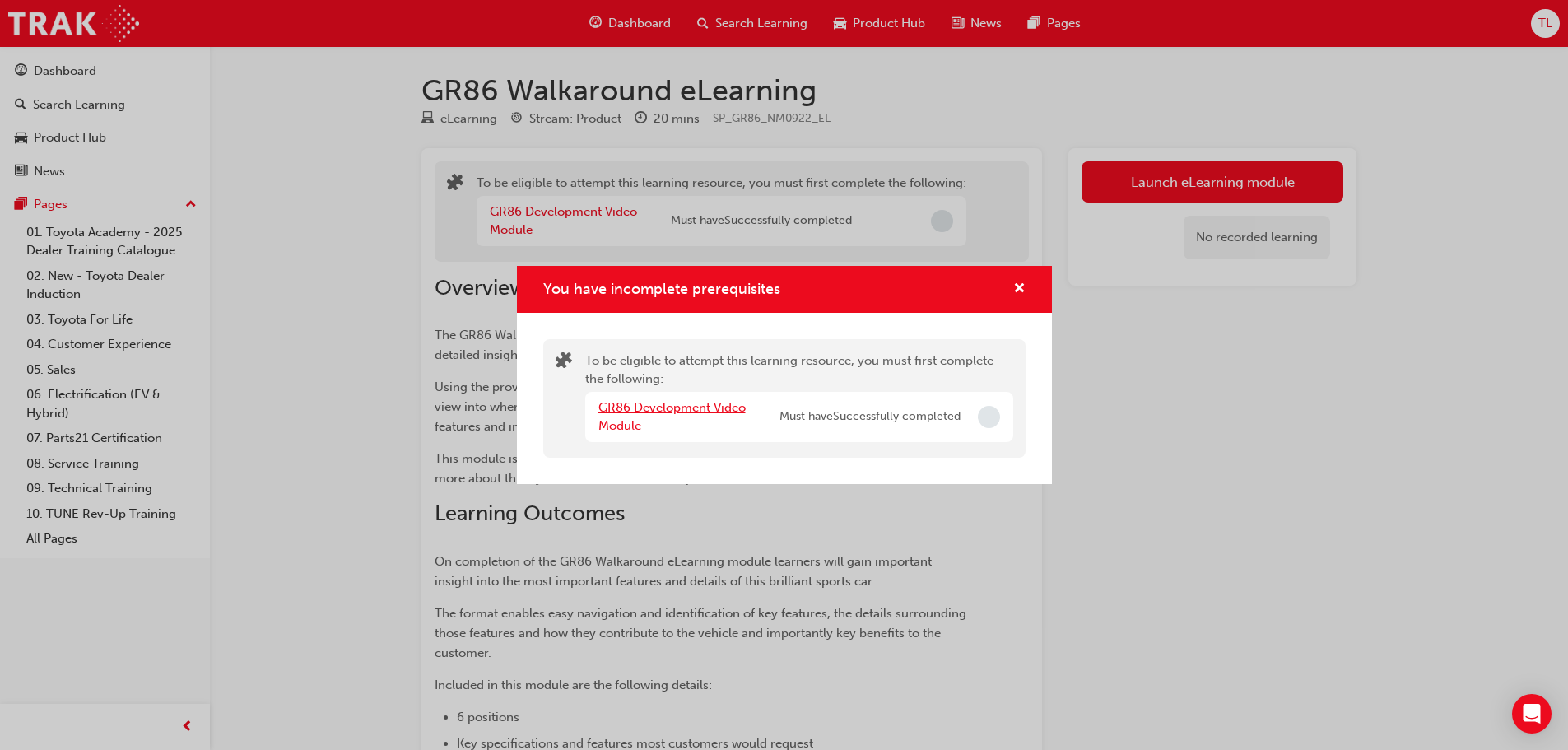
click at [662, 403] on link "GR86 Development Video Module" at bounding box center [672, 417] width 148 height 33
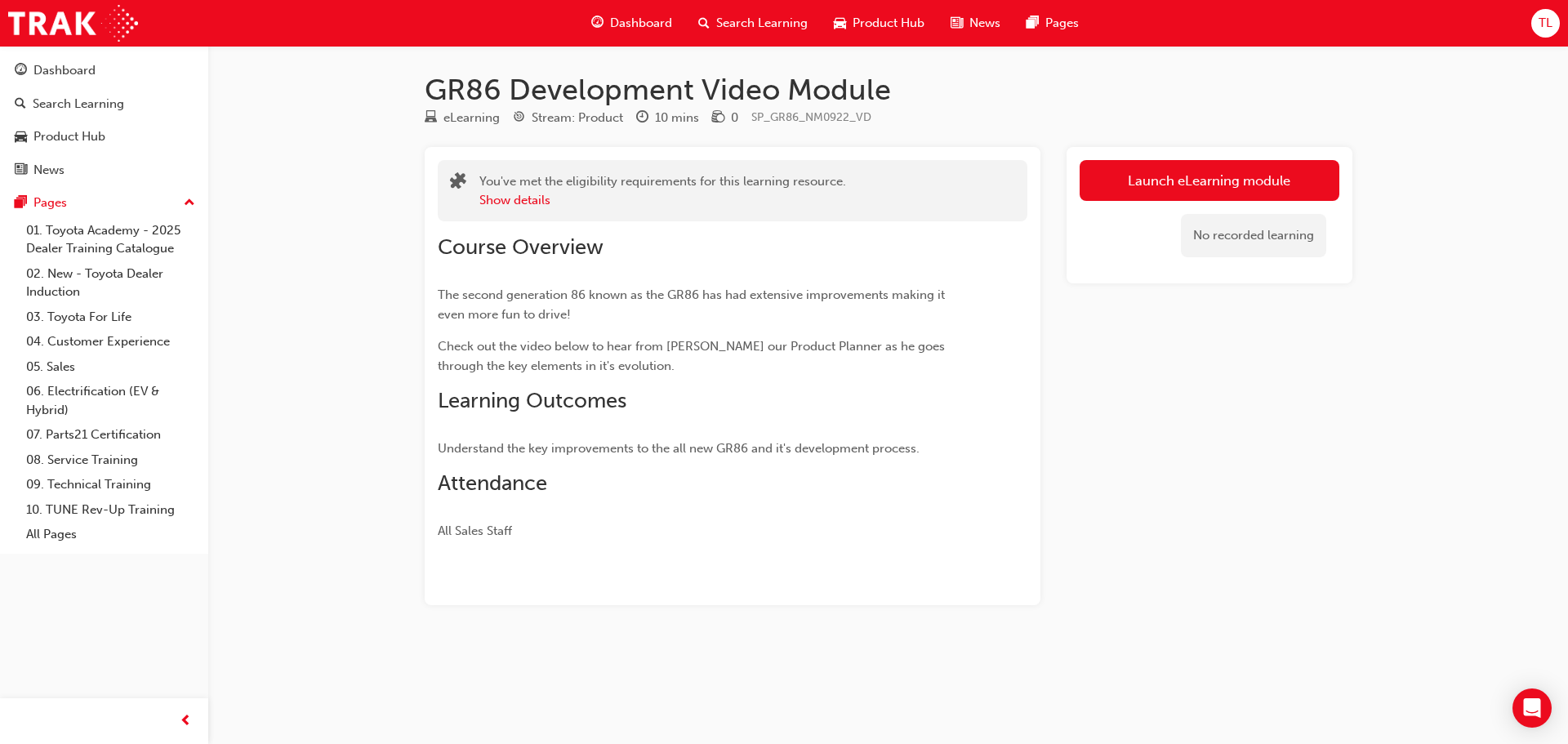
click at [1200, 181] on link "Launch eLearning module" at bounding box center [1209, 181] width 260 height 41
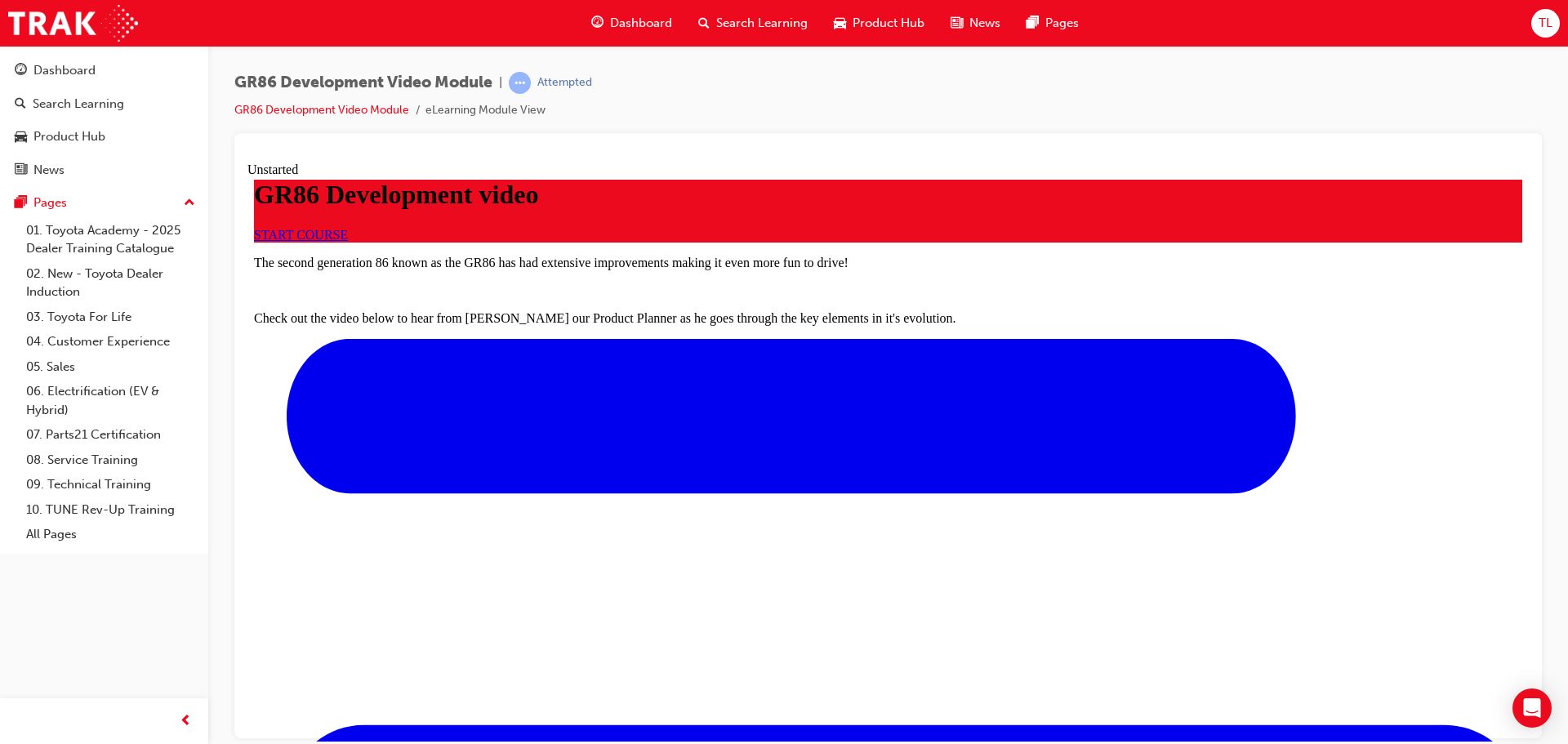
click at [347, 241] on span "START COURSE" at bounding box center [301, 234] width 94 height 14
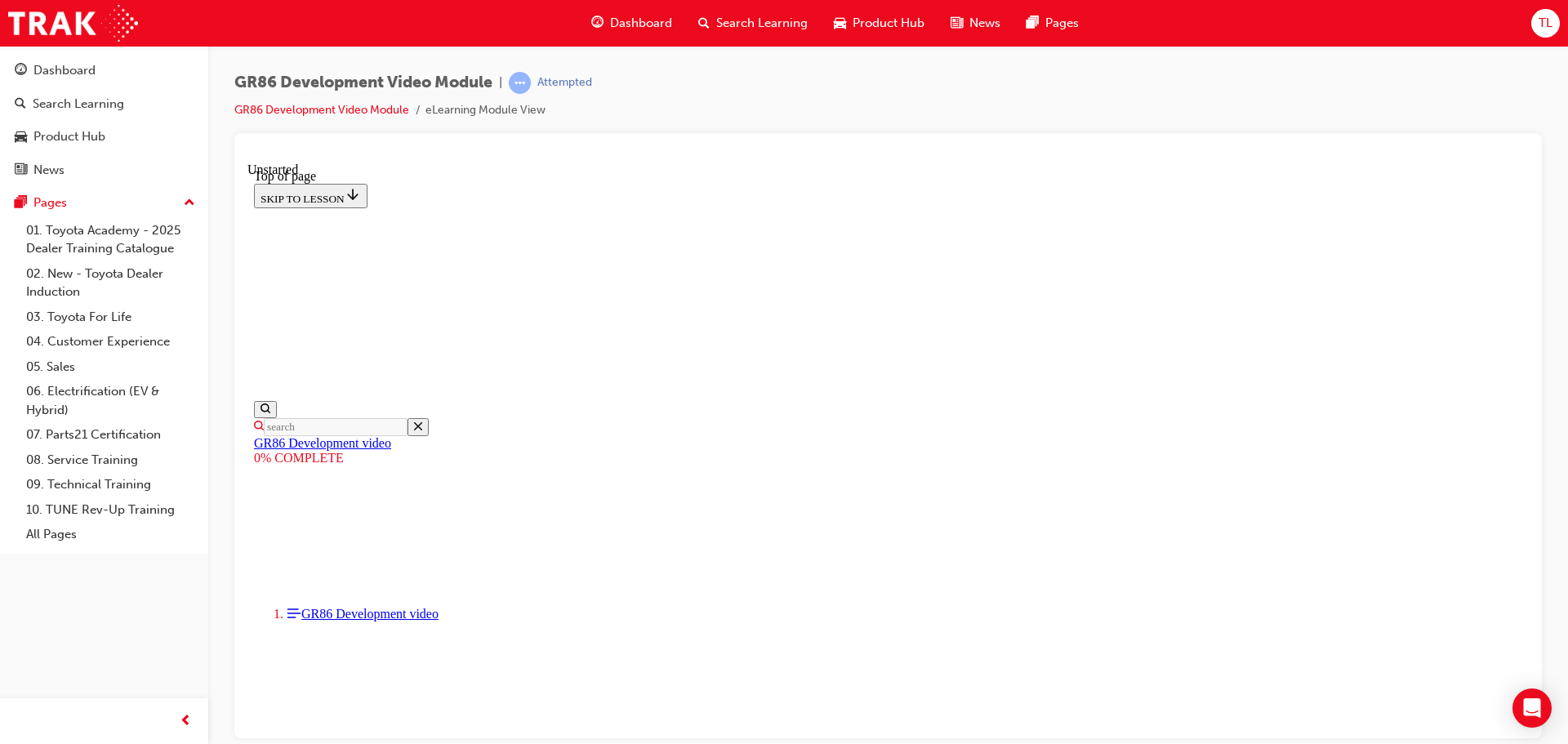
scroll to position [213, 0]
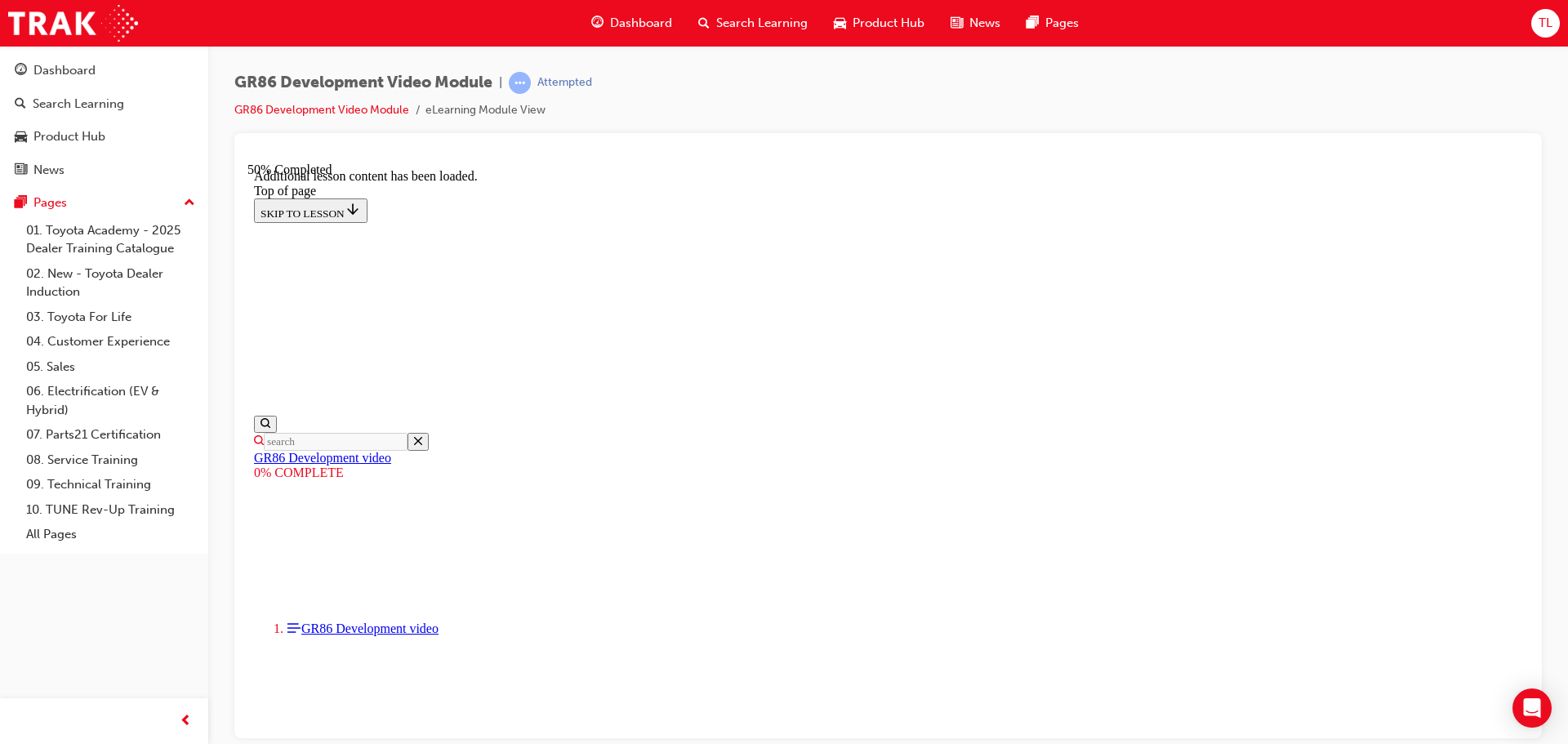
scroll to position [1066, 0]
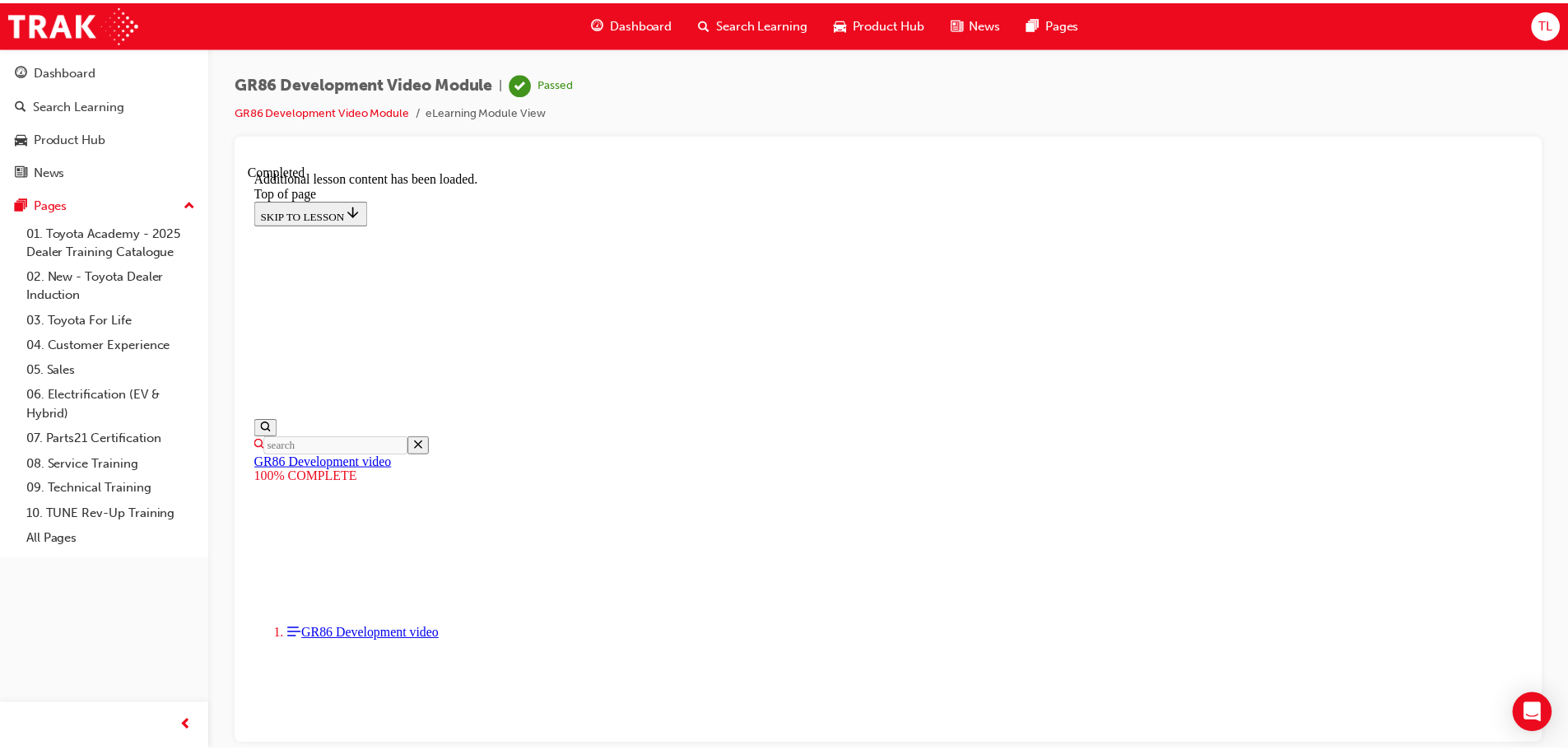
scroll to position [0, 0]
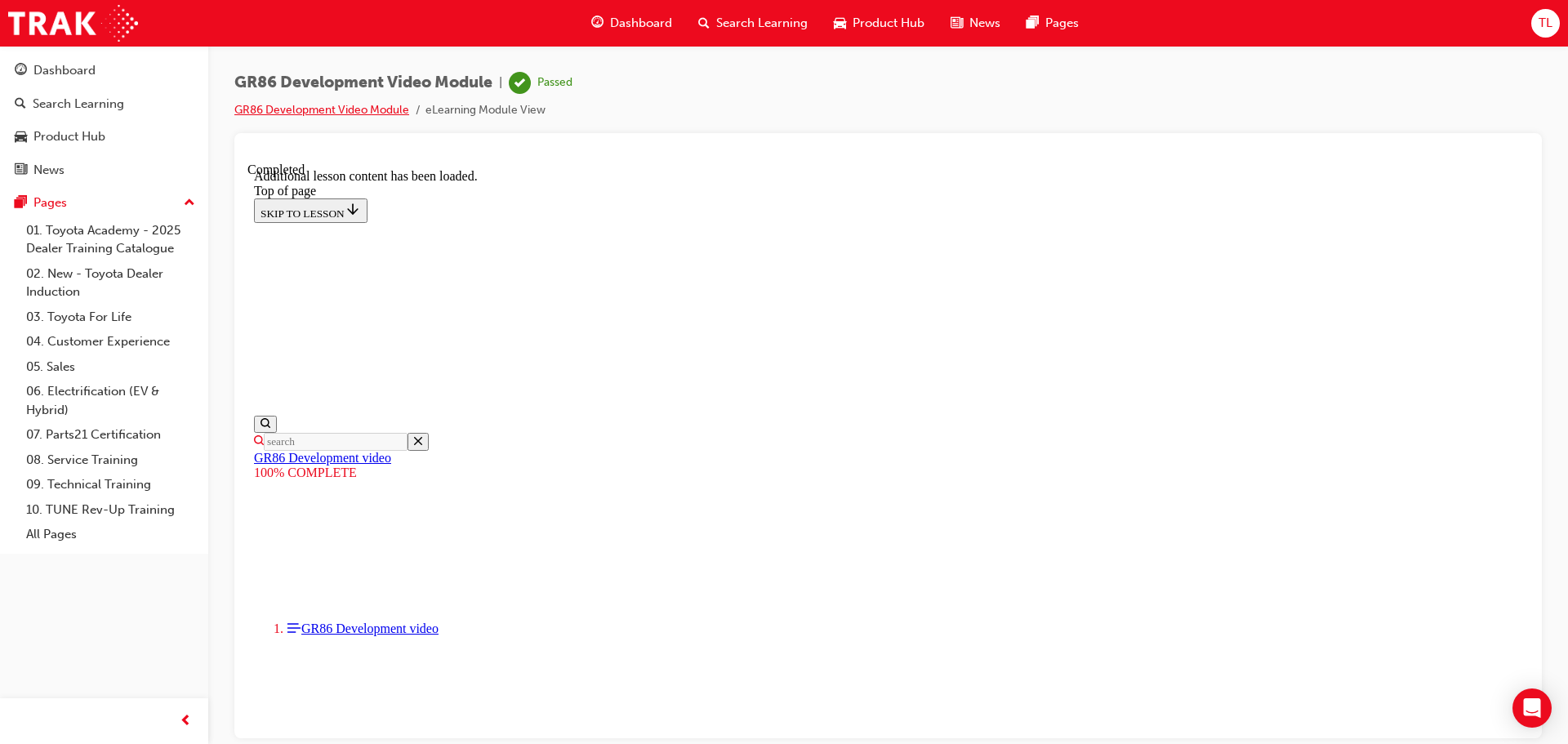
click at [338, 110] on link "GR86 Development Video Module" at bounding box center [321, 109] width 175 height 14
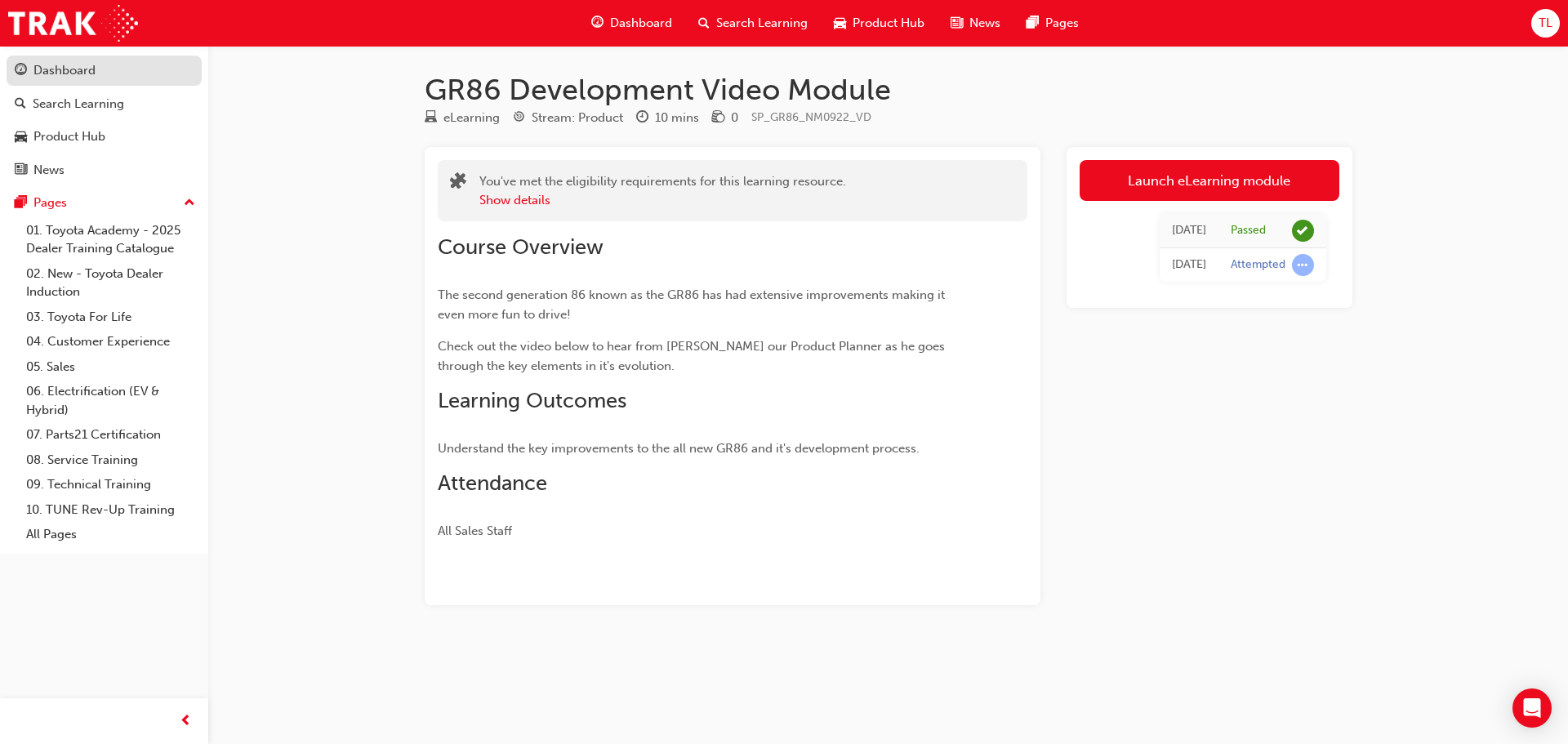
click at [73, 75] on div "Dashboard" at bounding box center [64, 70] width 62 height 19
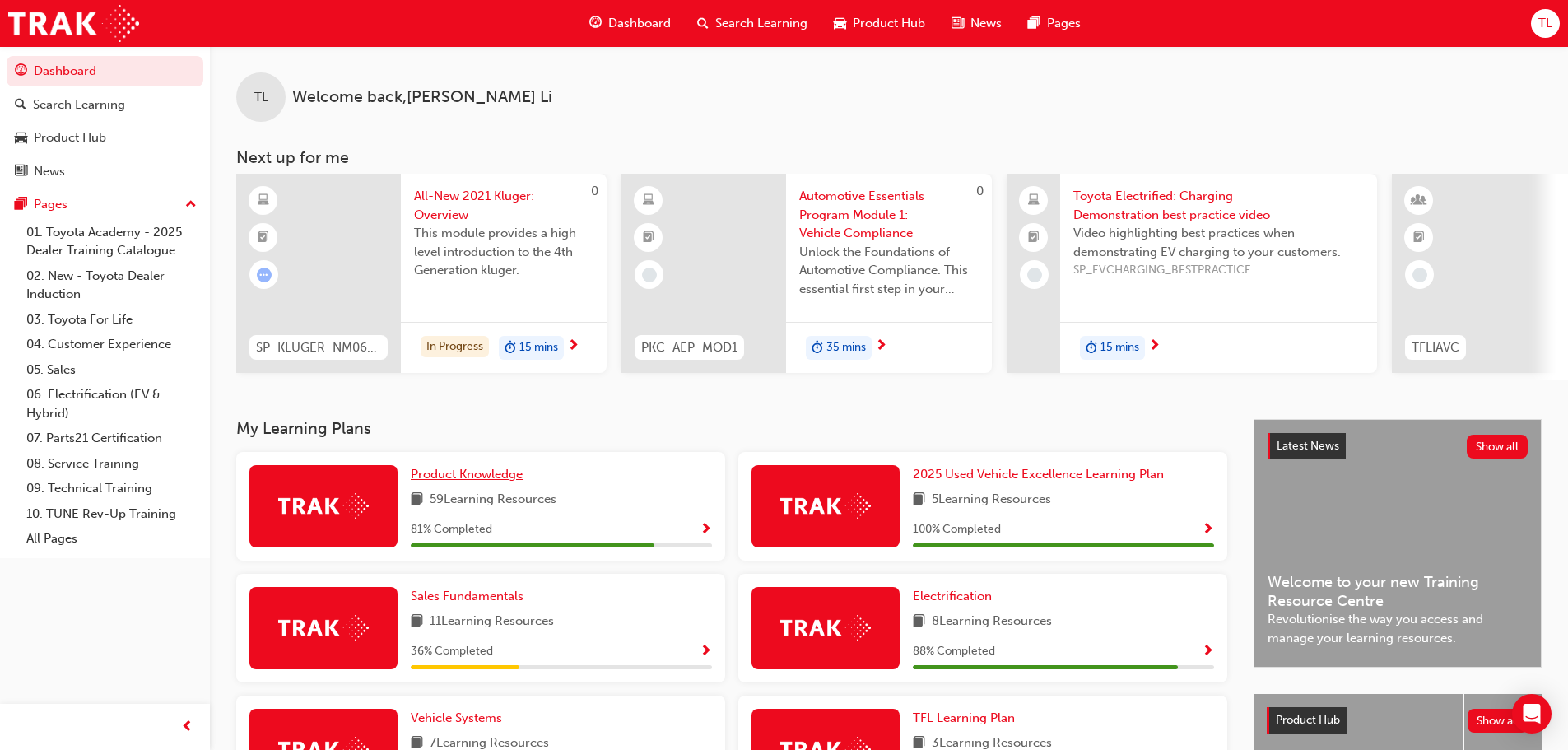
click at [490, 481] on span "Product Knowledge" at bounding box center [467, 473] width 112 height 15
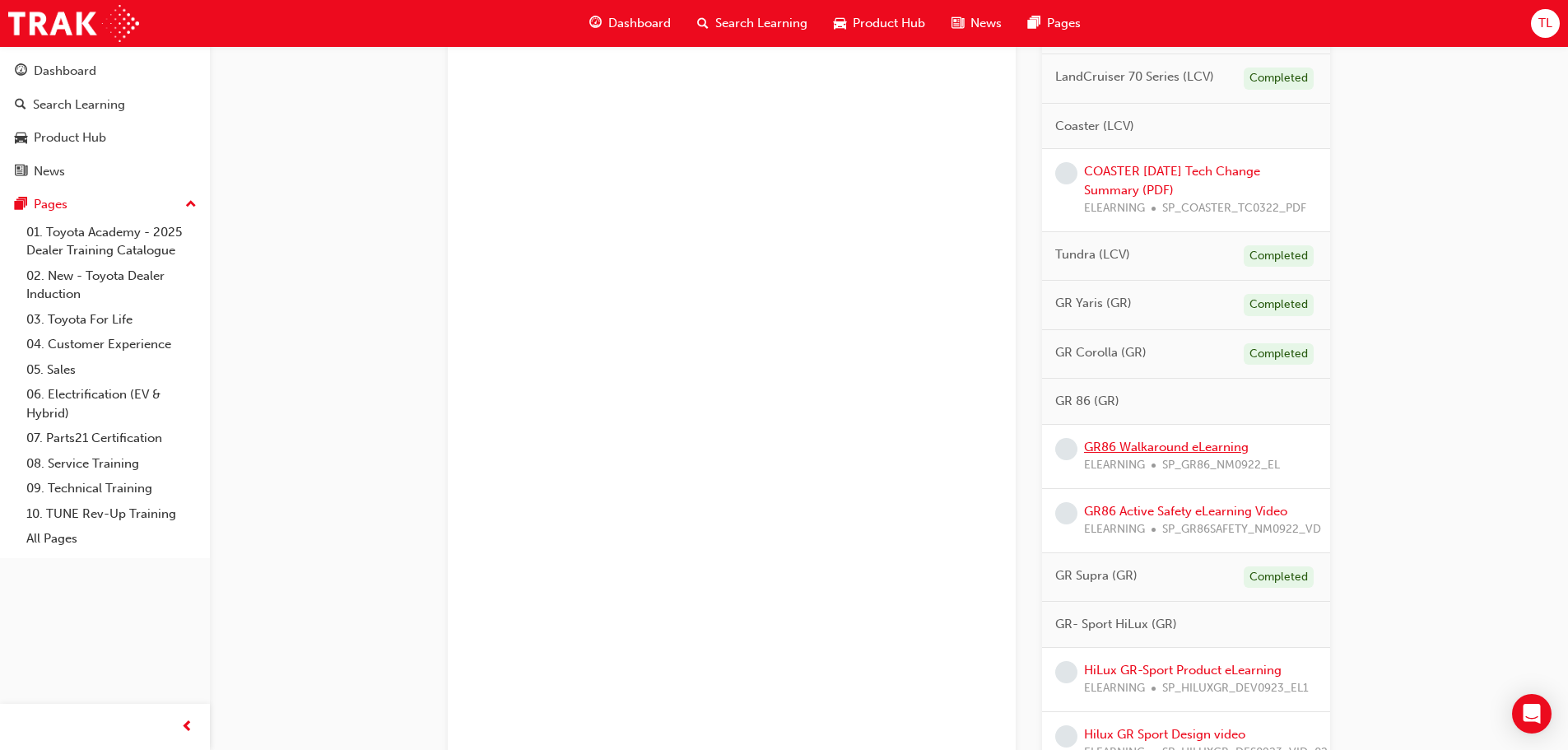
click at [1181, 455] on link "GR86 Walkaround eLearning" at bounding box center [1166, 447] width 164 height 15
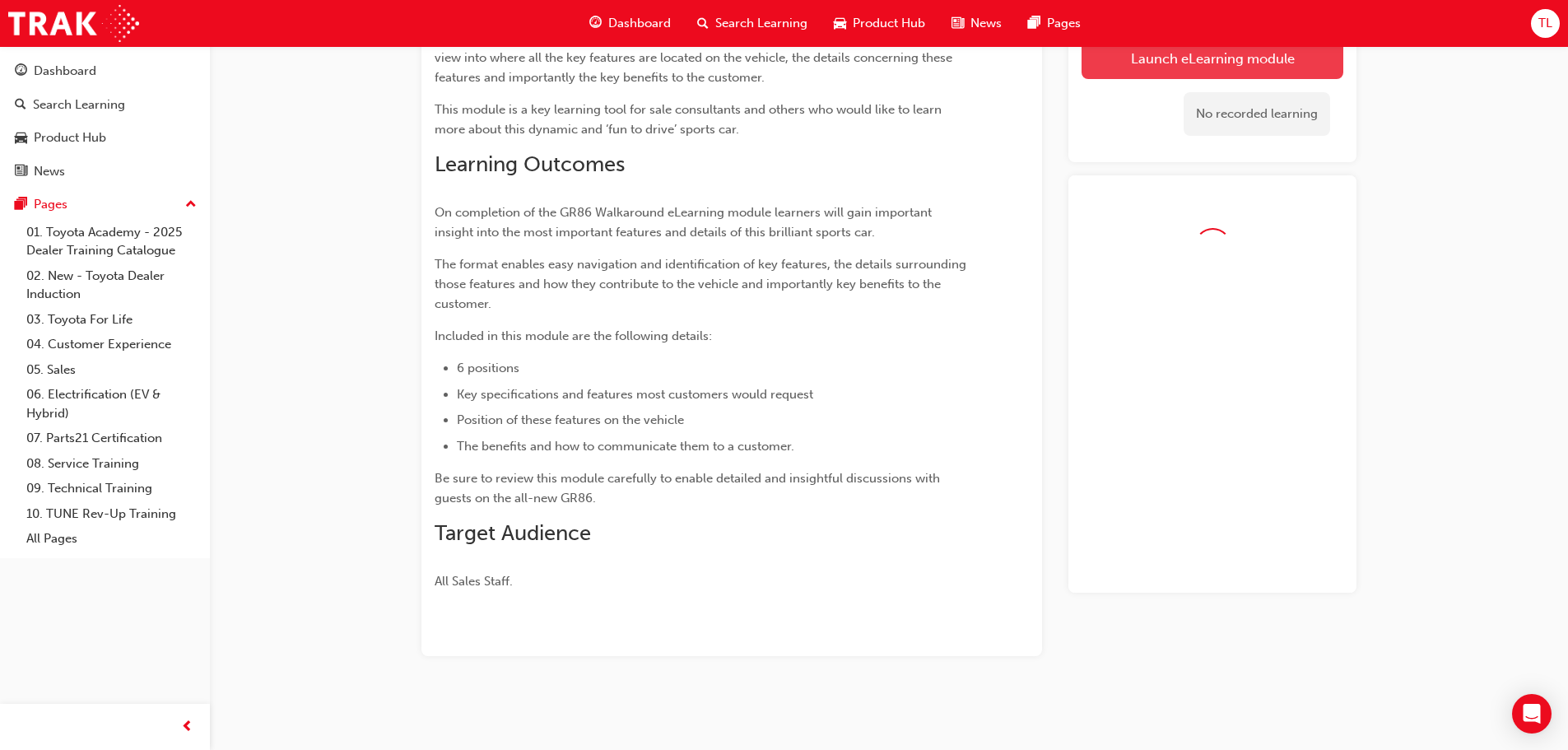
click at [1173, 78] on button "Launch eLearning module" at bounding box center [1212, 58] width 262 height 41
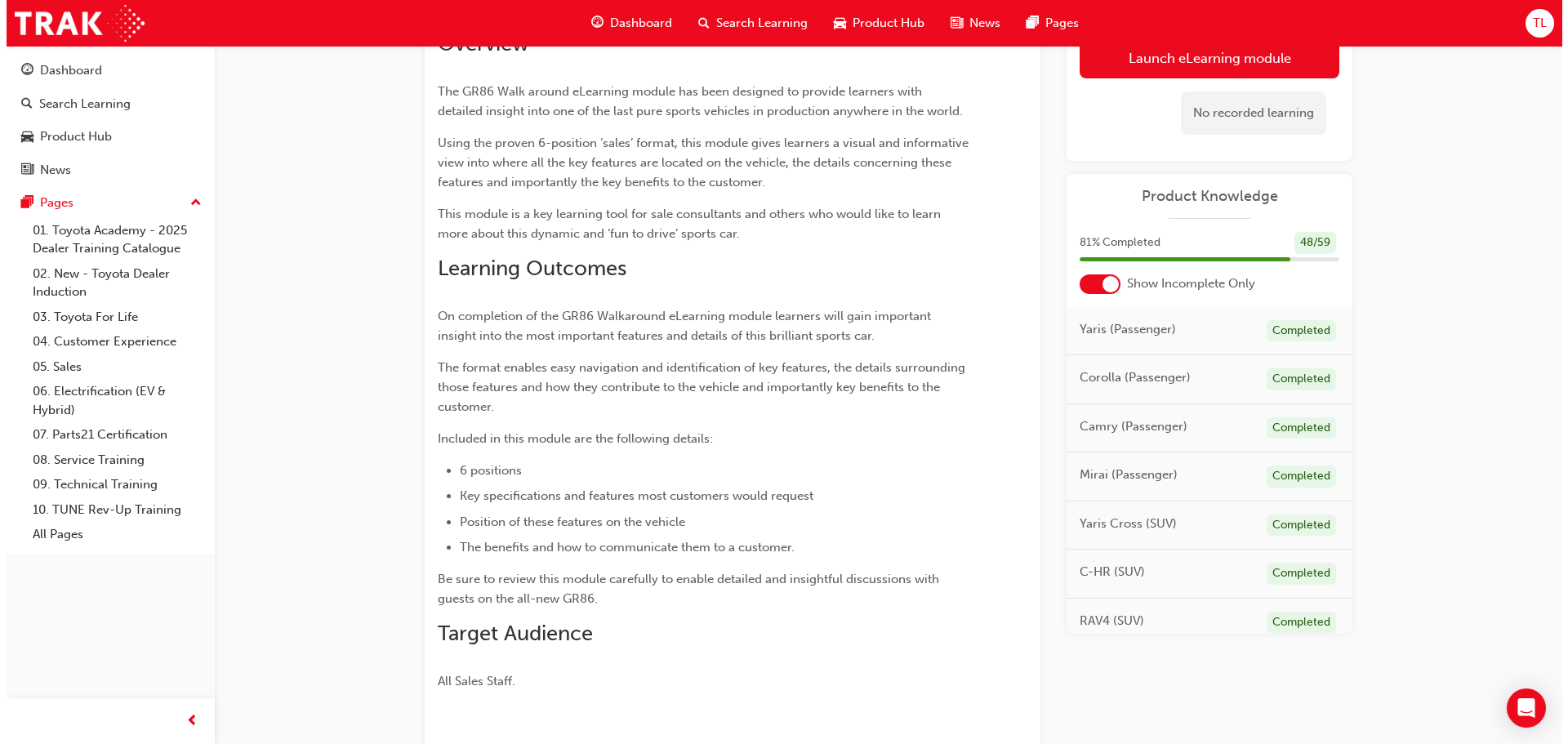
scroll to position [0, 0]
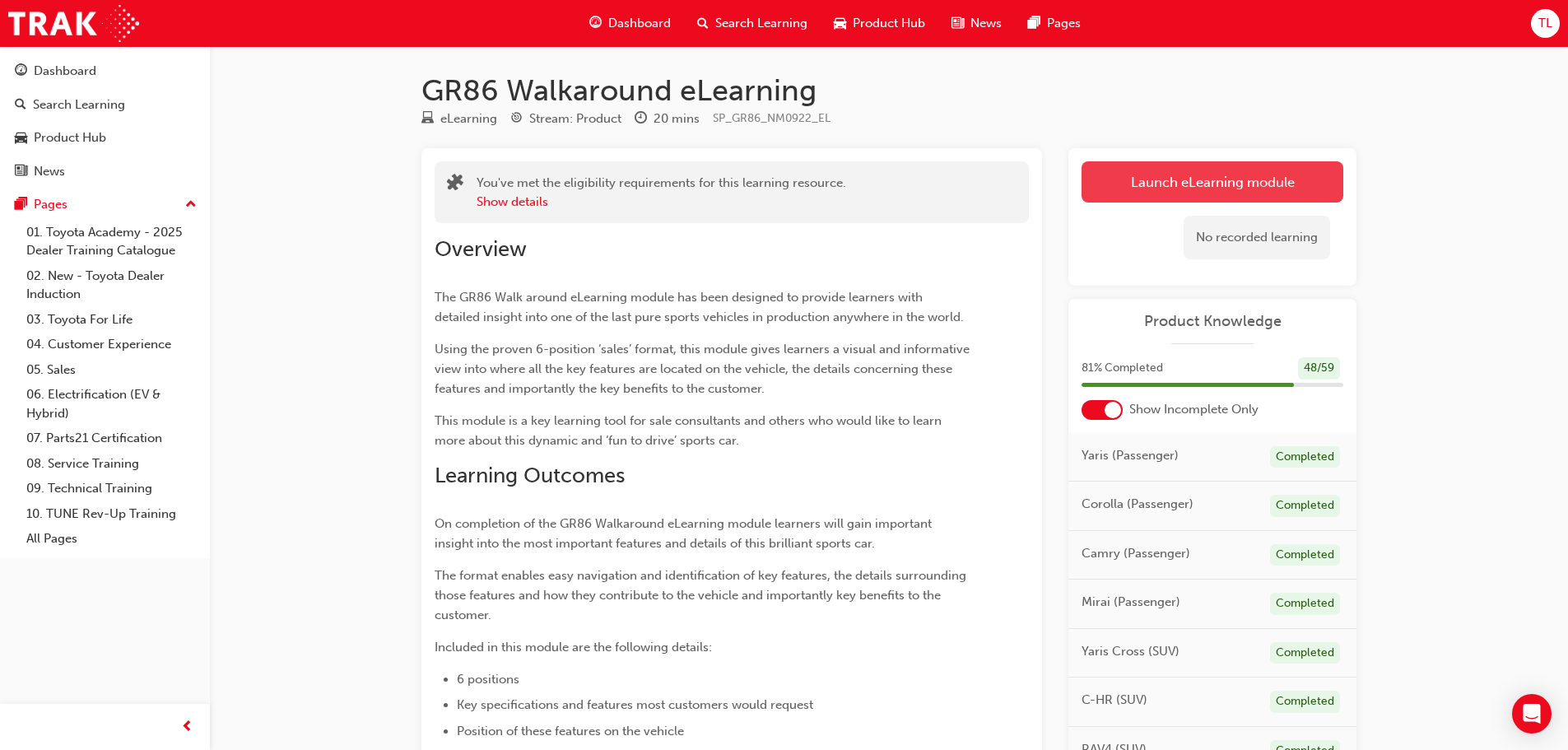
click at [1194, 184] on link "Launch eLearning module" at bounding box center [1212, 182] width 262 height 41
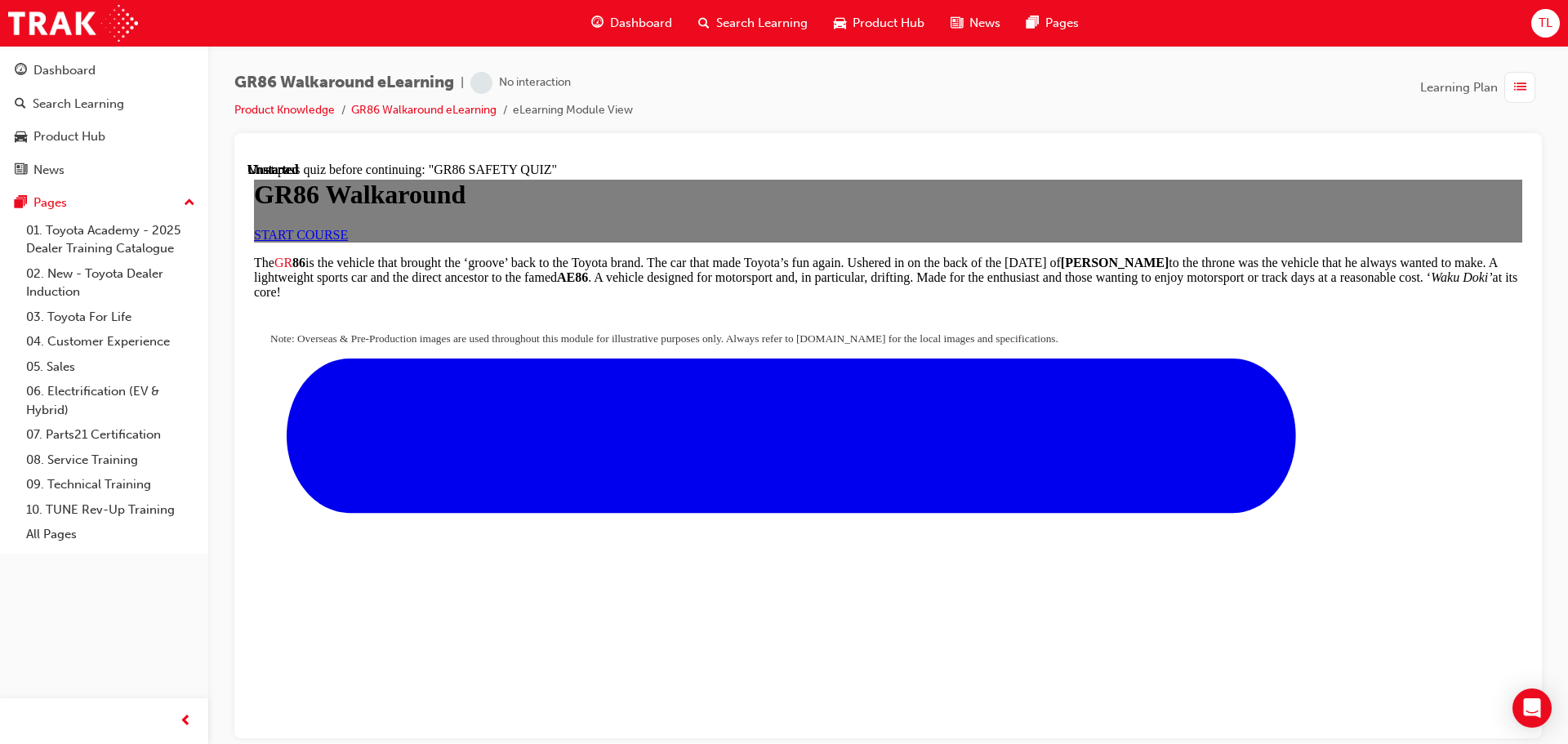
click at [347, 241] on link "START COURSE" at bounding box center [301, 234] width 94 height 14
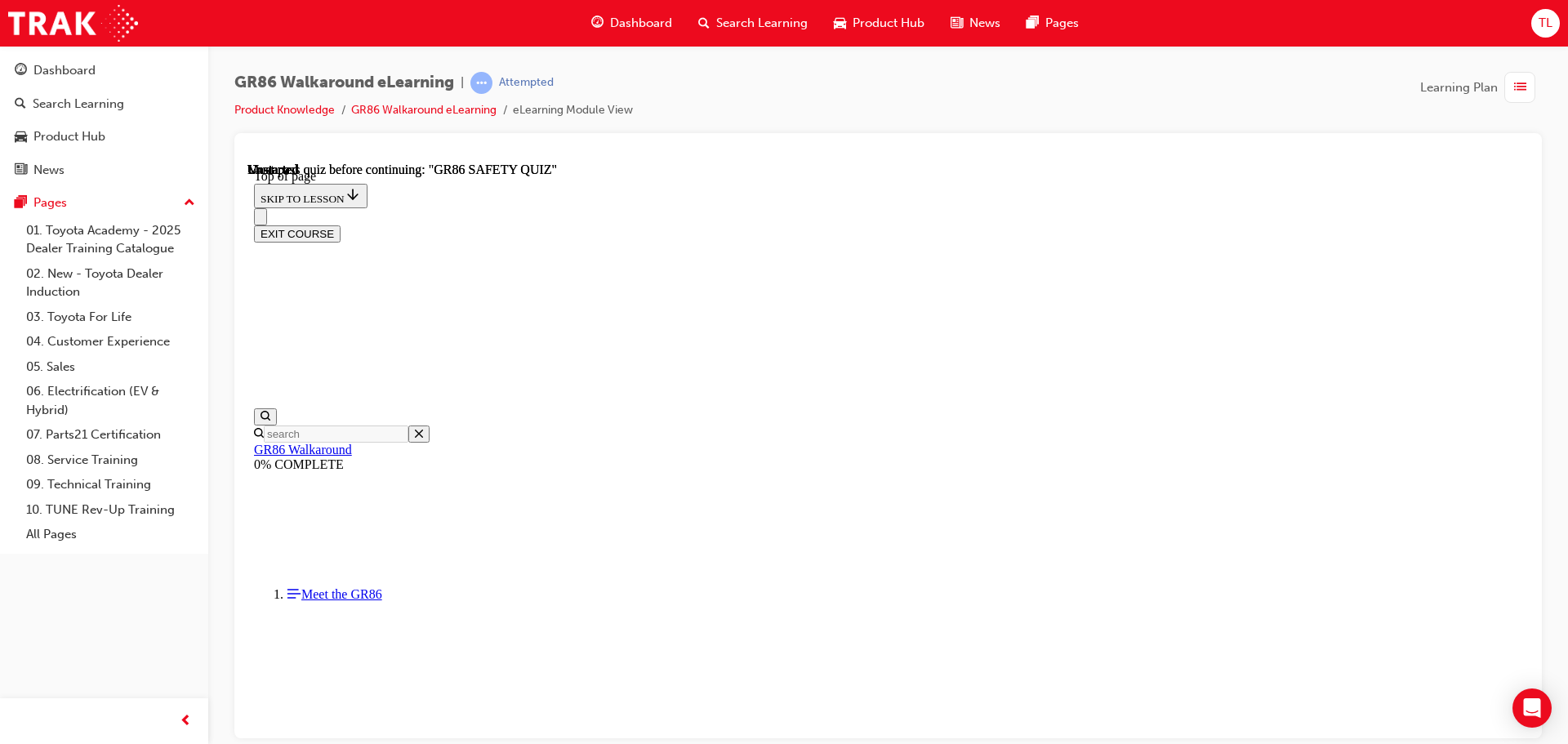
scroll to position [426, 0]
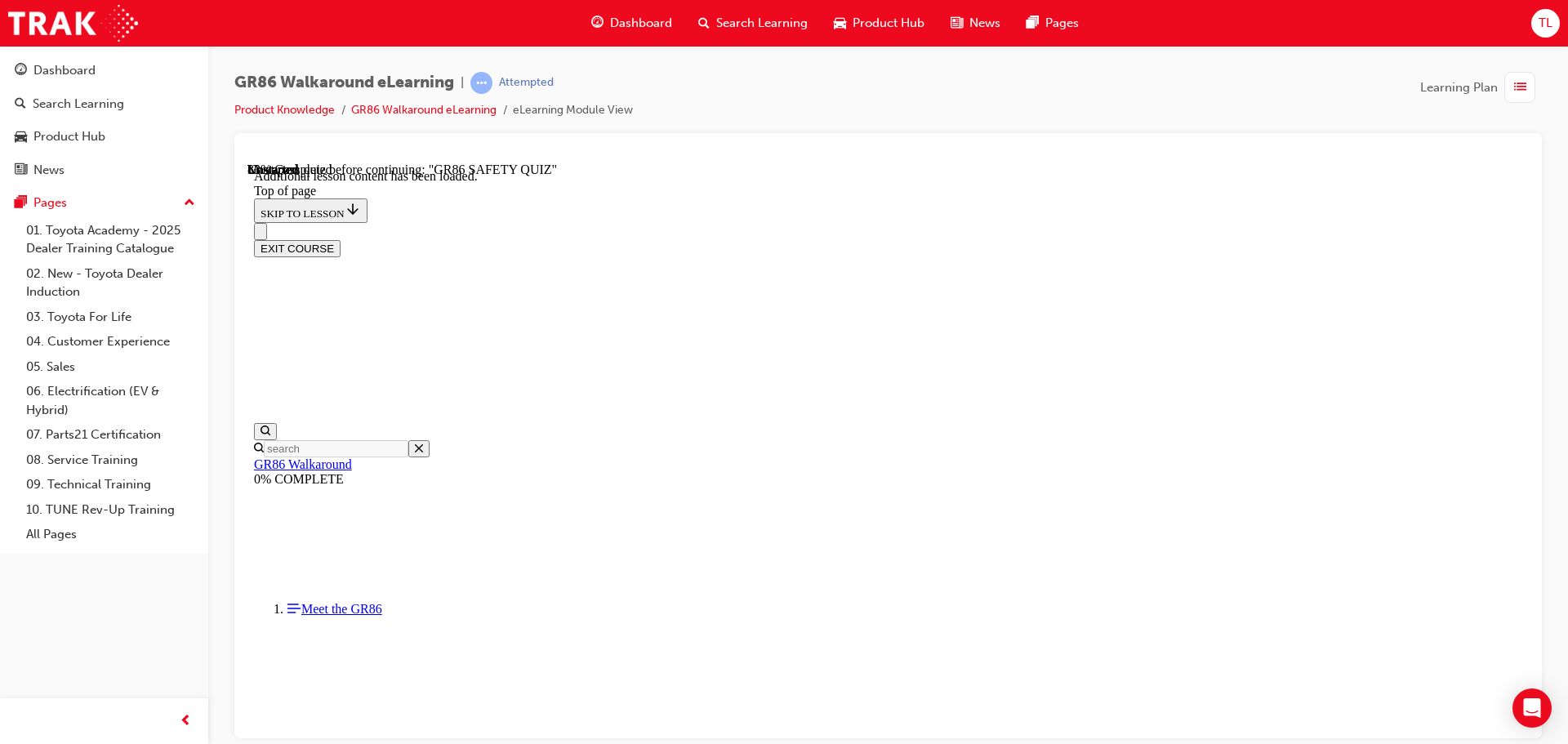
scroll to position [1930, 0]
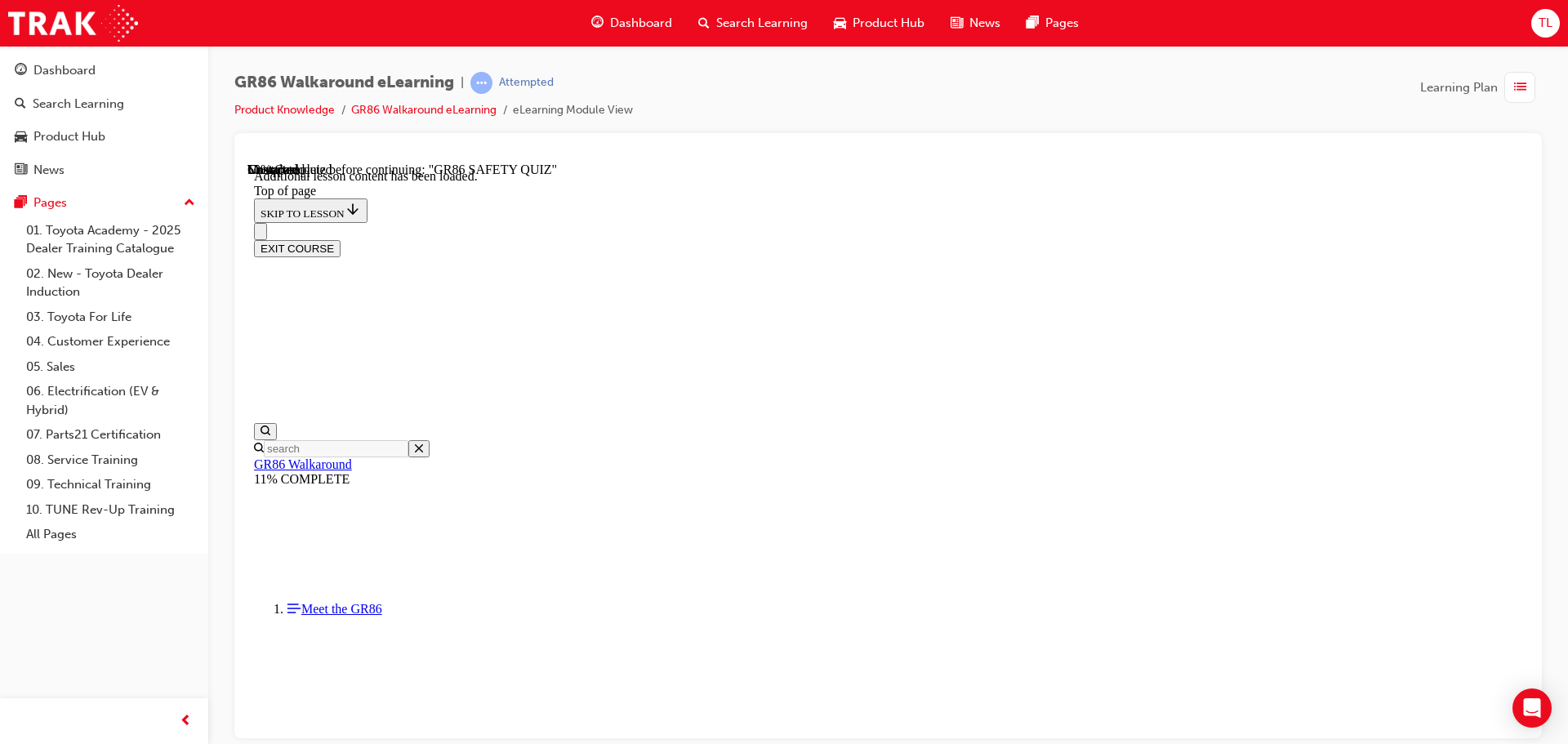
drag, startPoint x: 906, startPoint y: 547, endPoint x: 921, endPoint y: 536, distance: 18.6
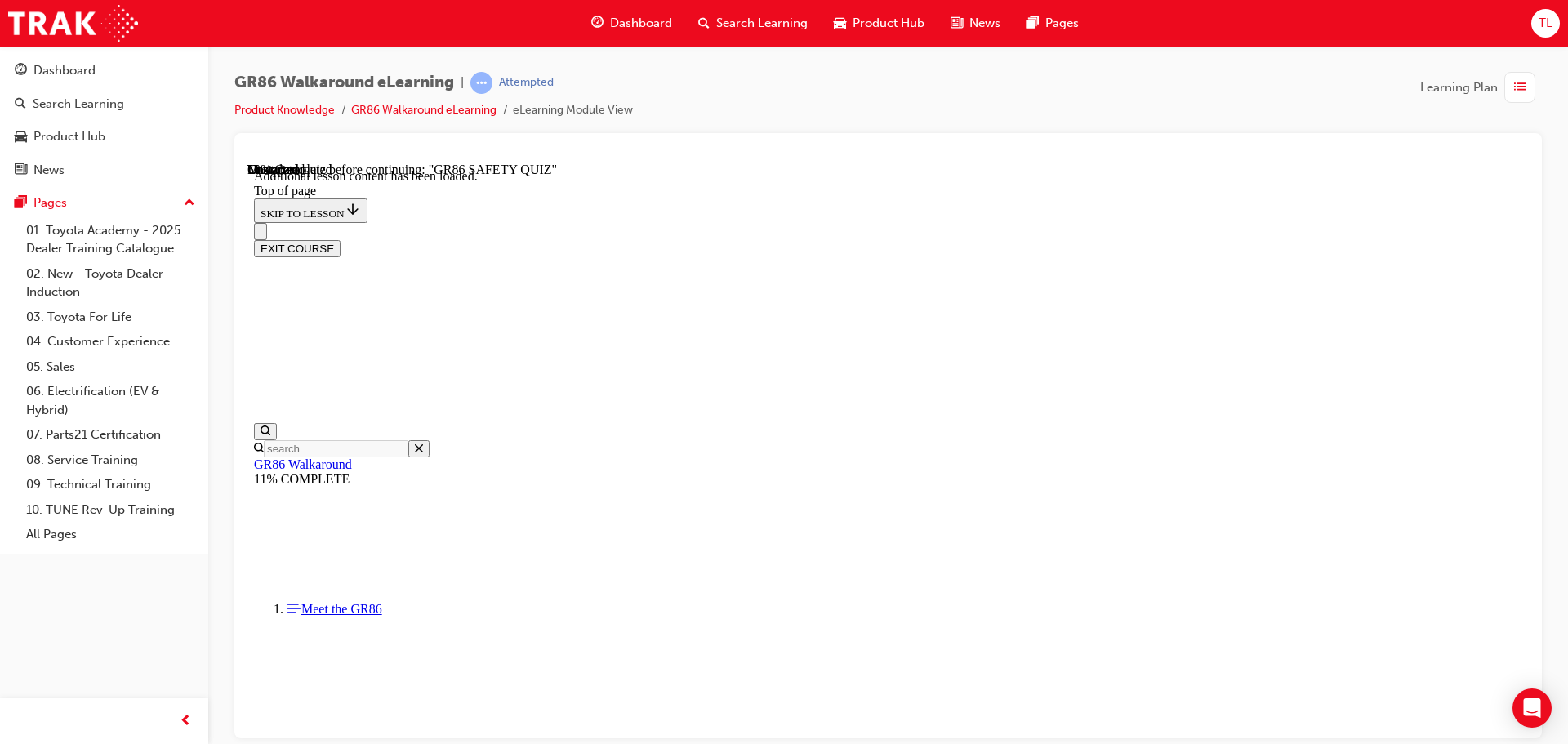
drag, startPoint x: 1056, startPoint y: 523, endPoint x: 1078, endPoint y: 516, distance: 23.1
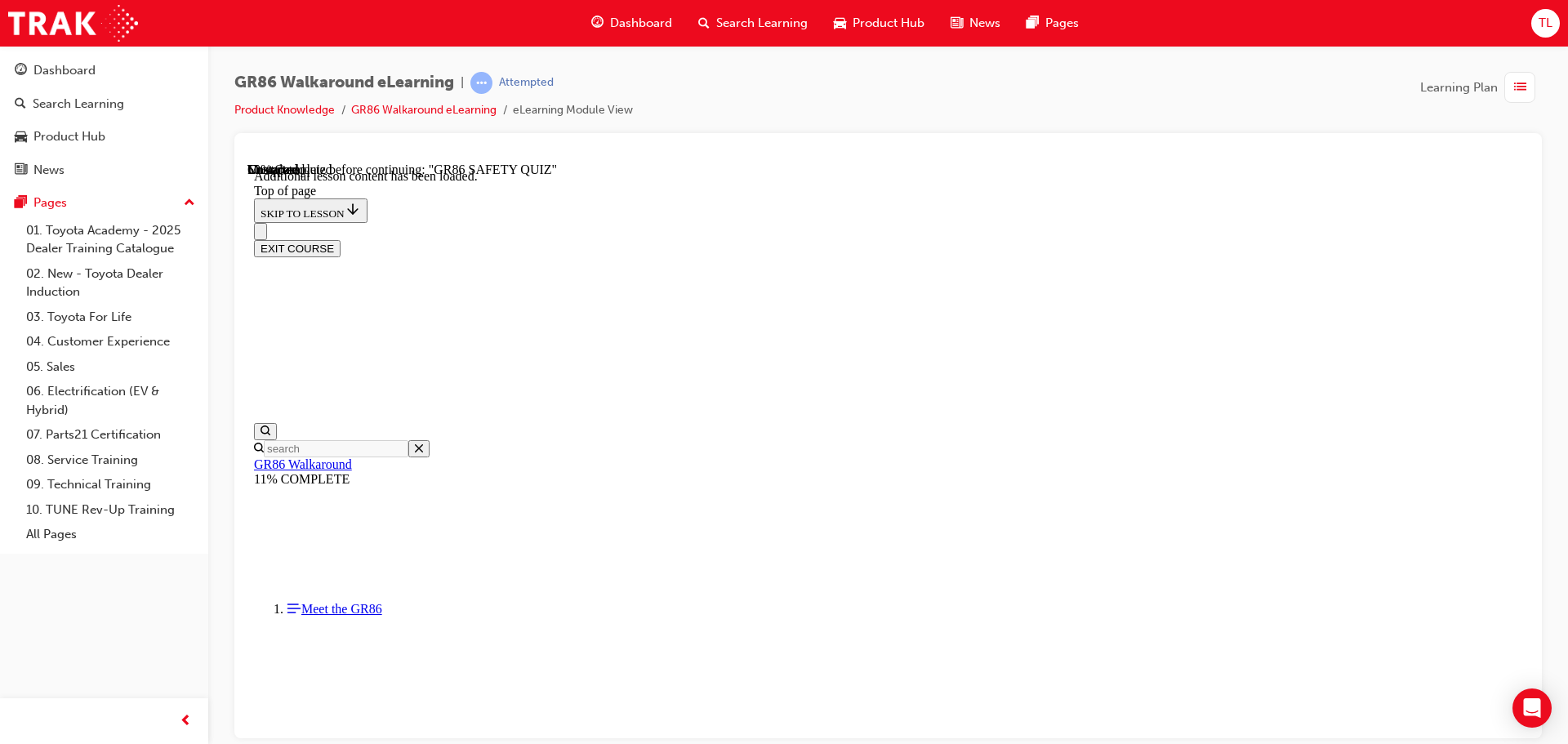
drag, startPoint x: 1175, startPoint y: 514, endPoint x: 1165, endPoint y: 475, distance: 40.3
